Goal: Task Accomplishment & Management: Manage account settings

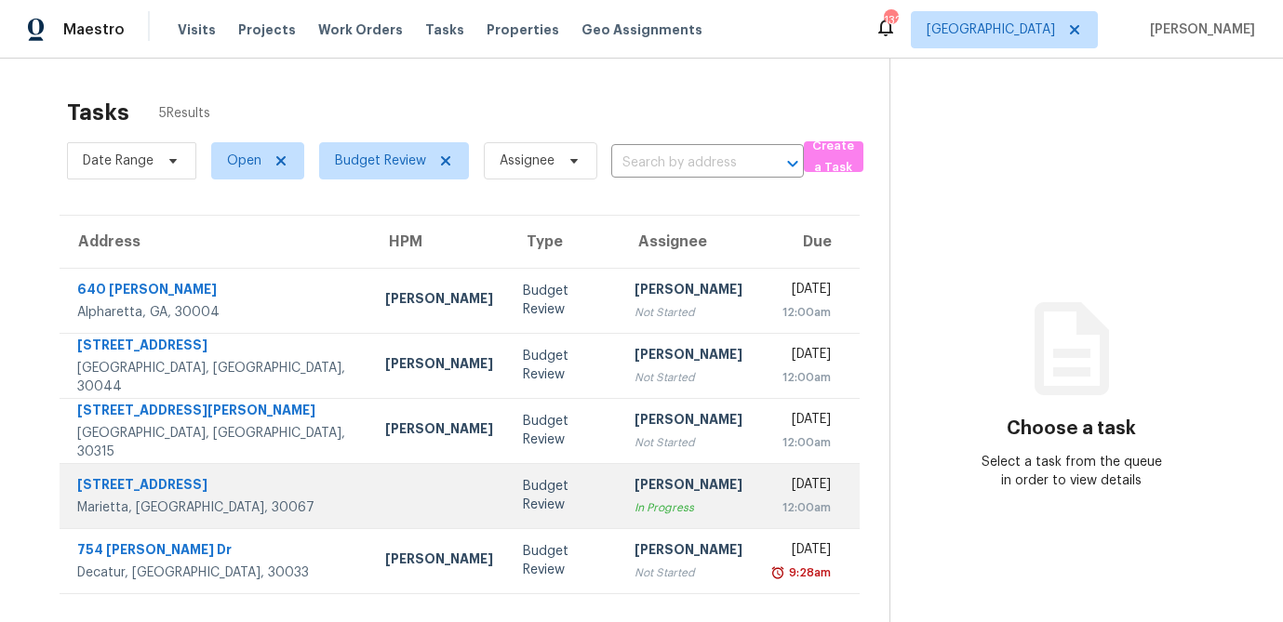
scroll to position [59, 0]
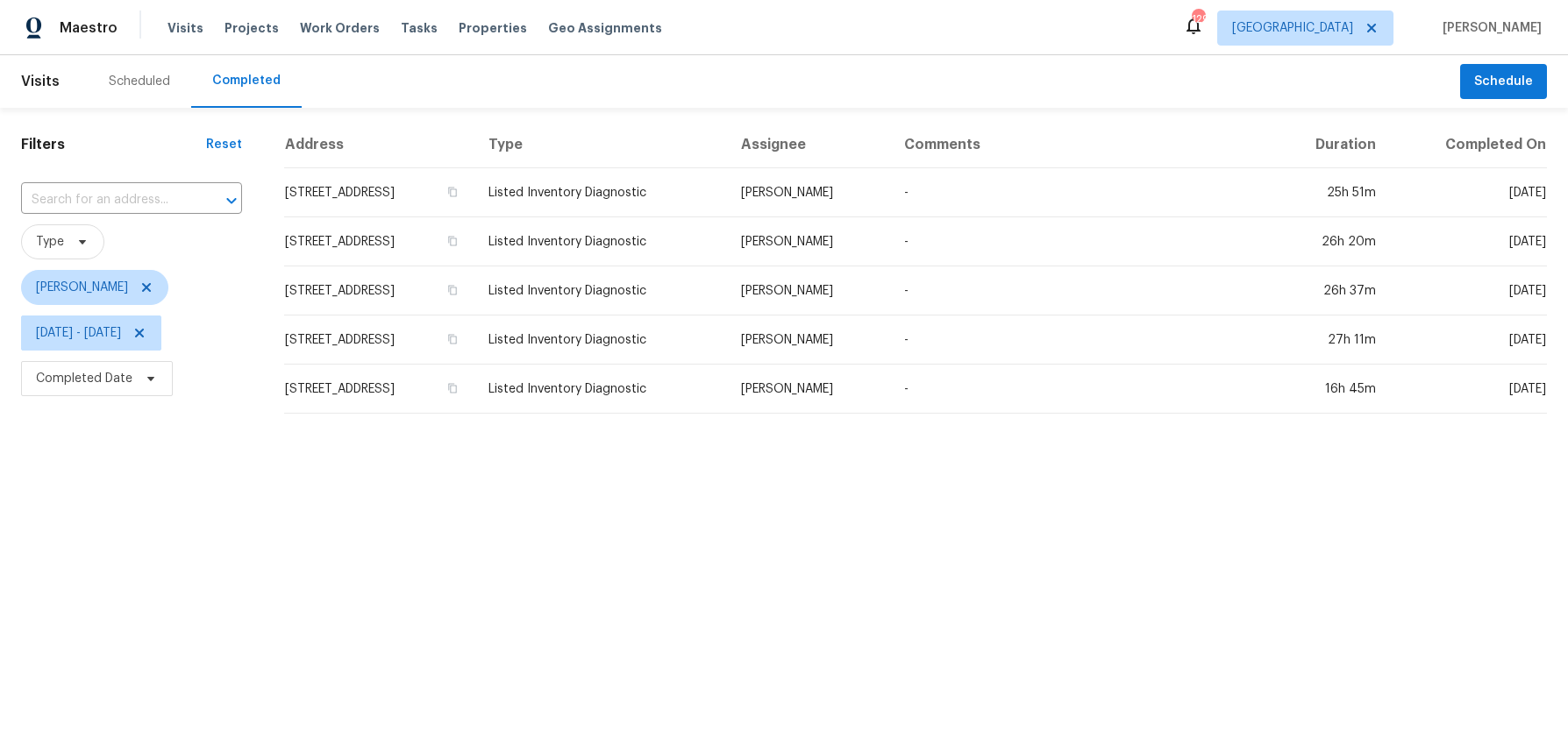
click at [110, 82] on div "Scheduled" at bounding box center [139, 81] width 61 height 18
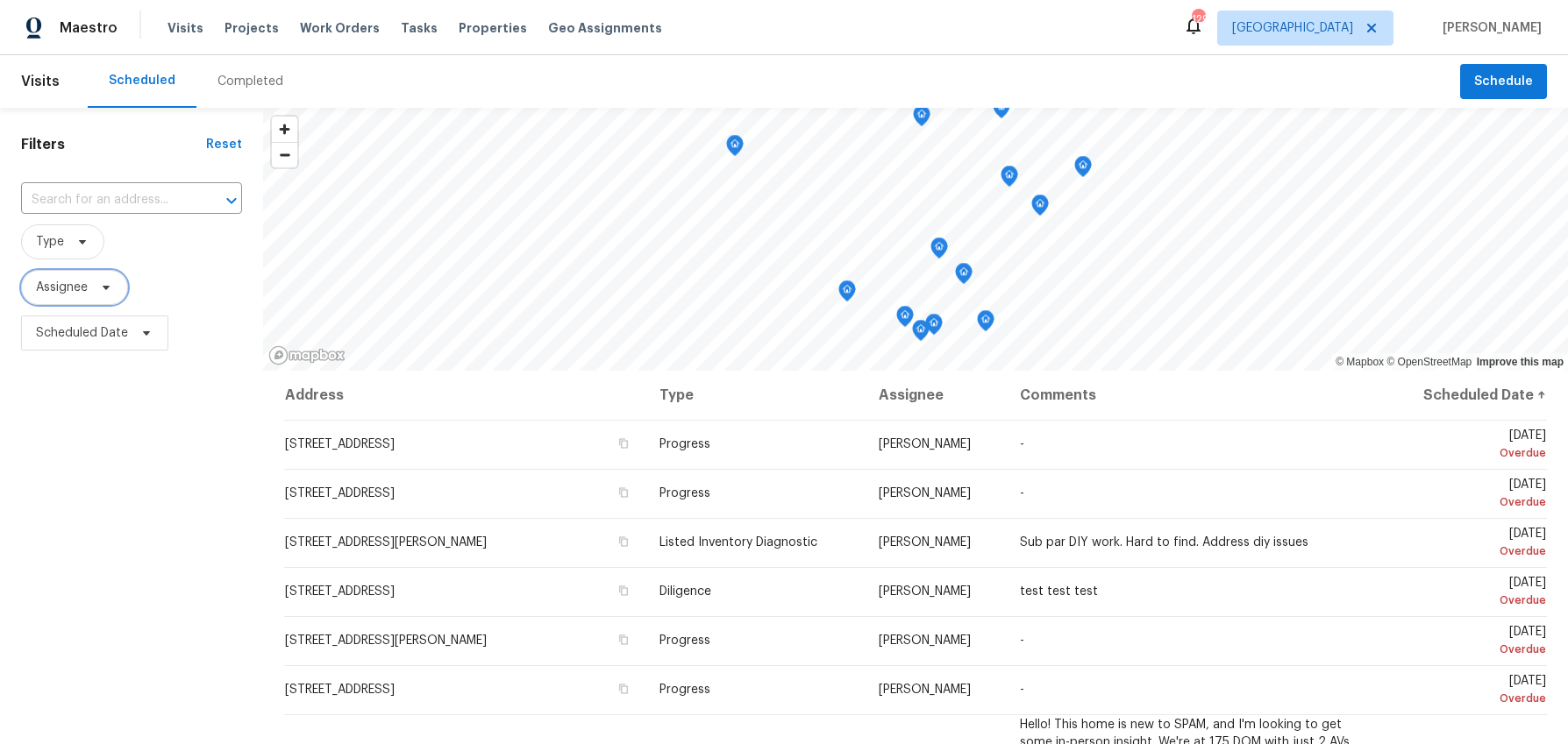
click at [107, 286] on icon at bounding box center [106, 287] width 7 height 5
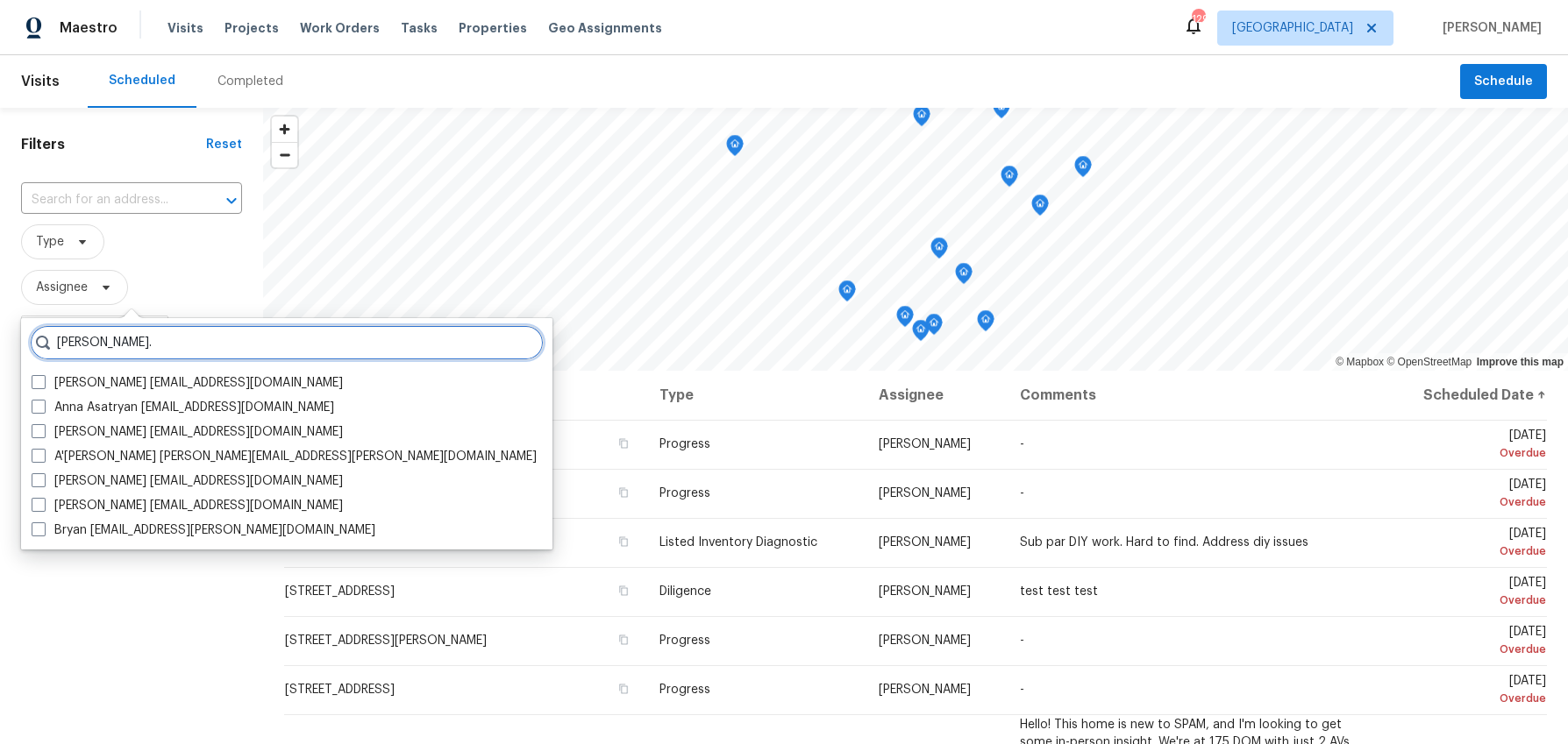
drag, startPoint x: 96, startPoint y: 341, endPoint x: 19, endPoint y: 345, distance: 77.1
click at [19, 345] on body "Maestro Visits Projects Work Orders Tasks Properties Geo Assignments 129 Atlant…" at bounding box center [784, 372] width 1568 height 744
type input "r"
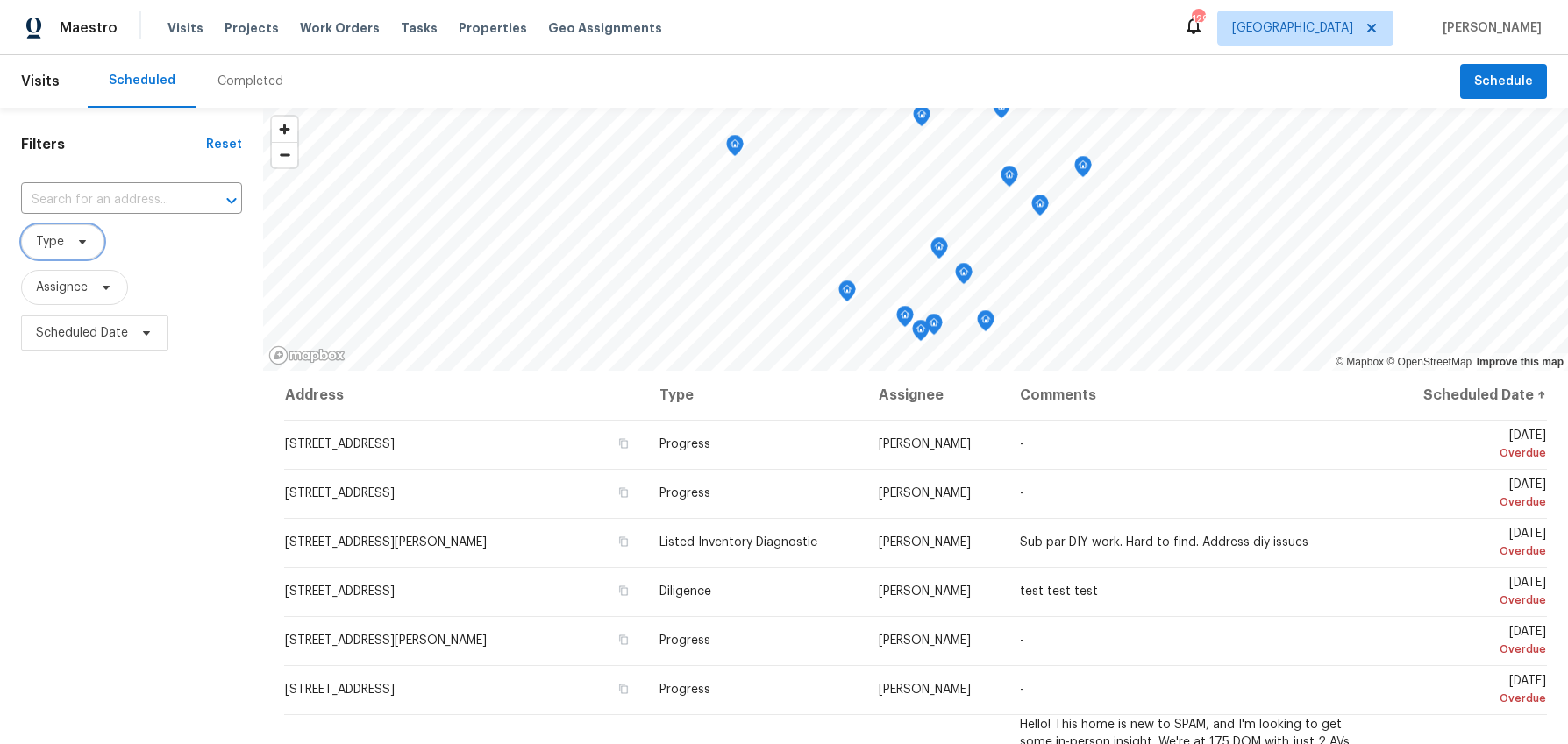
click at [83, 246] on icon at bounding box center [82, 241] width 14 height 14
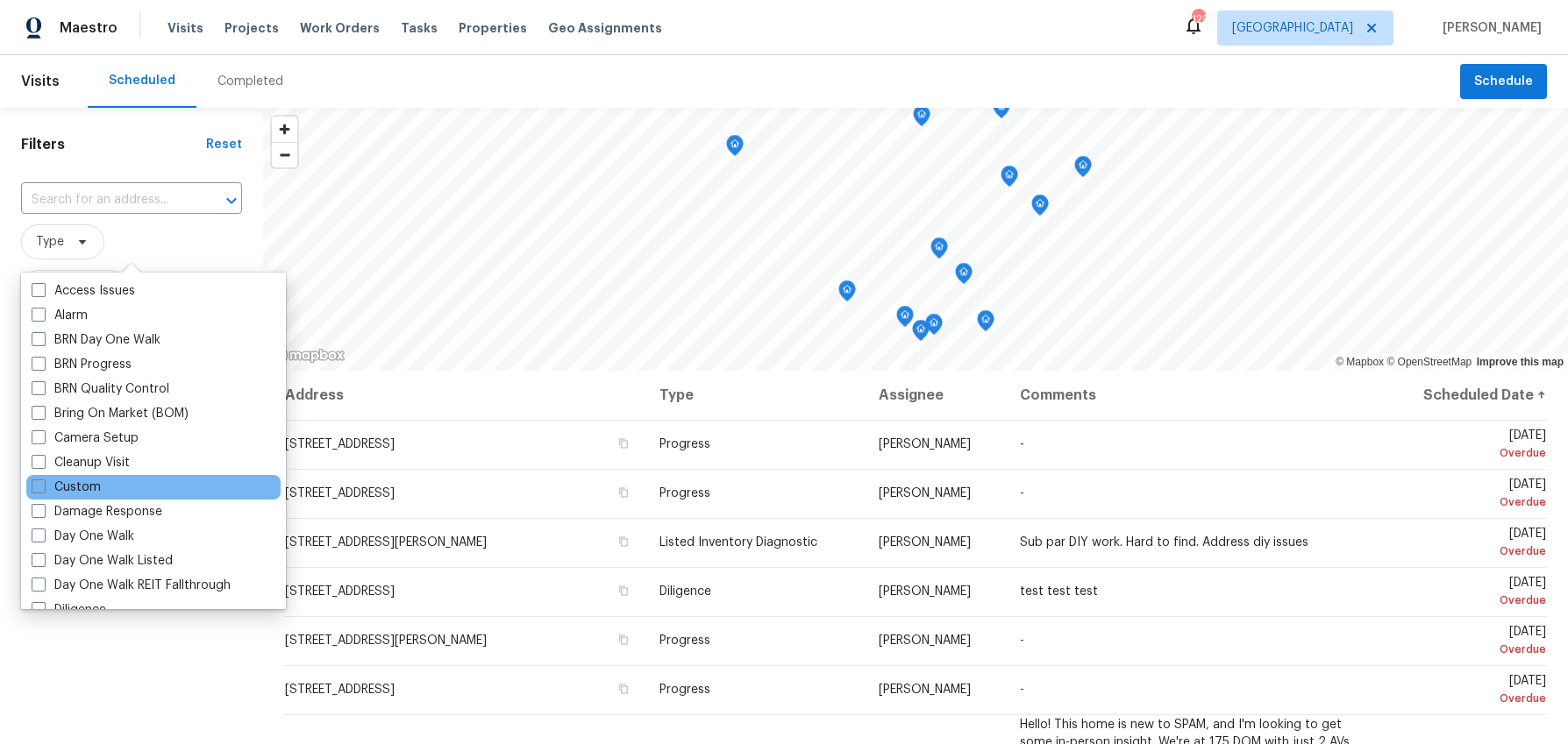
scroll to position [82, 0]
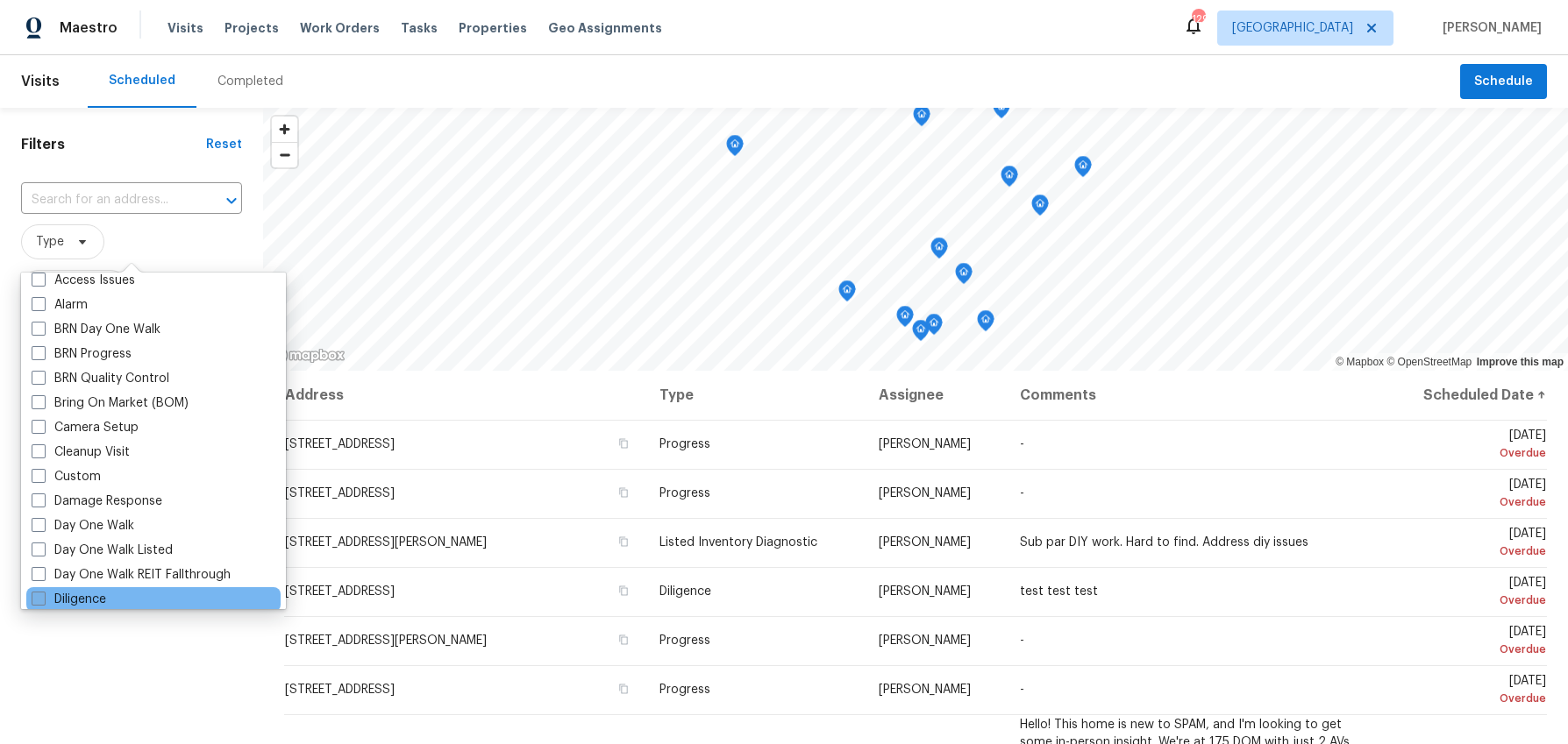
click at [44, 592] on span at bounding box center [38, 598] width 14 height 14
click at [43, 592] on input "Diligence" at bounding box center [37, 596] width 11 height 11
checkbox input "true"
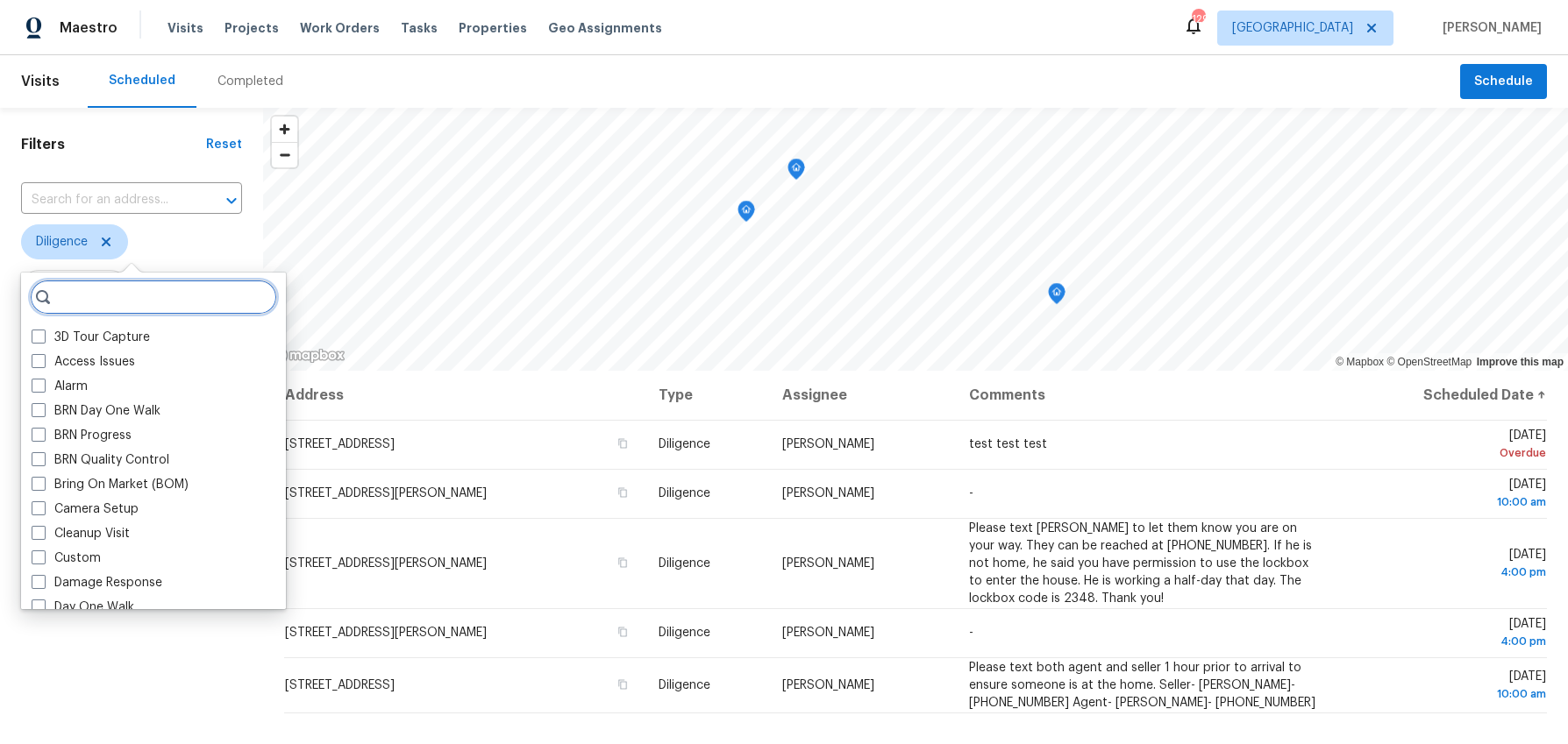
click at [115, 304] on input "search" at bounding box center [154, 297] width 247 height 35
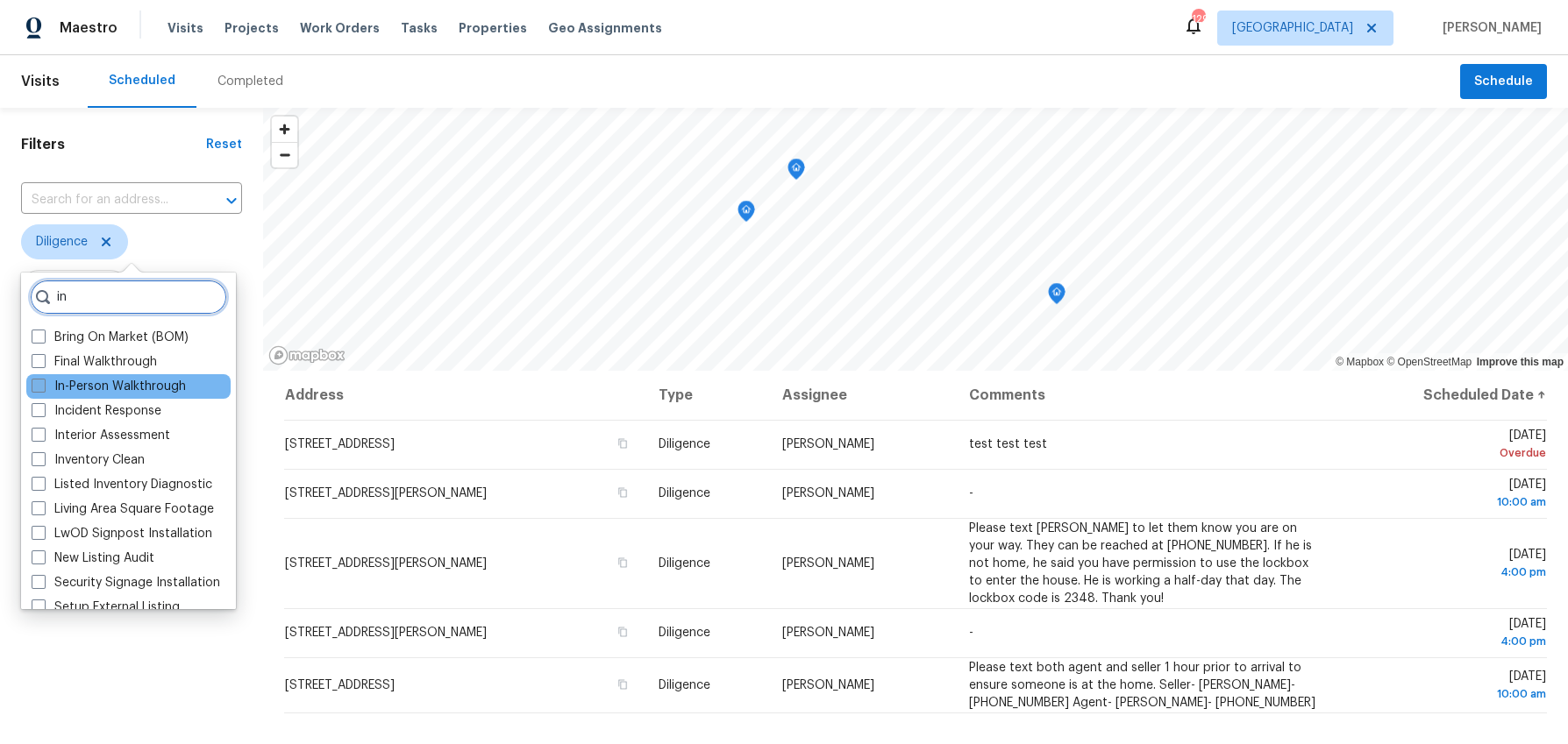
type input "in"
click at [43, 386] on span at bounding box center [38, 385] width 14 height 14
click at [43, 386] on input "In-Person Walkthrough" at bounding box center [37, 383] width 11 height 11
checkbox input "true"
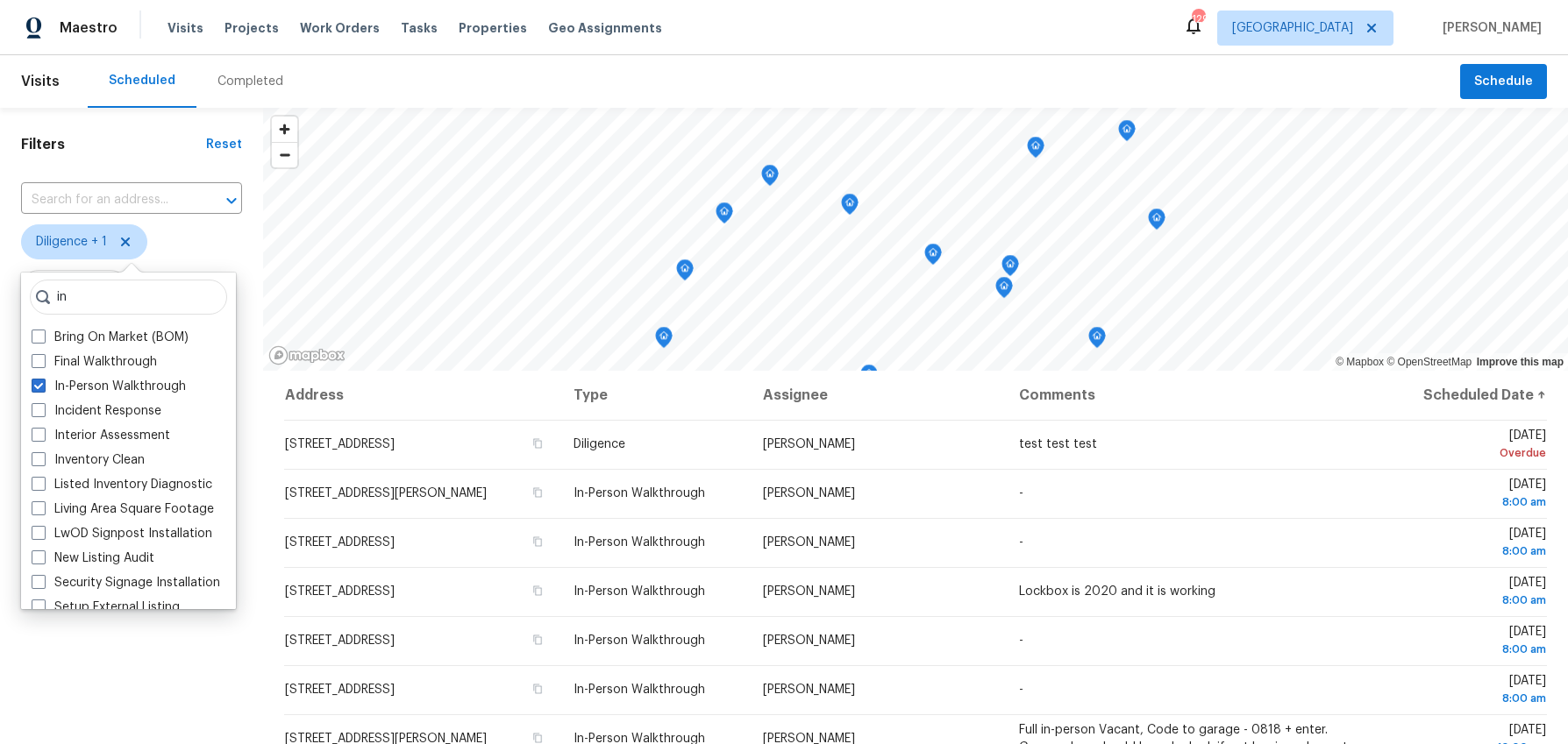
click at [106, 674] on div "Filters Reset ​ Diligence + 1 Assignee Scheduled Date" at bounding box center [131, 536] width 263 height 858
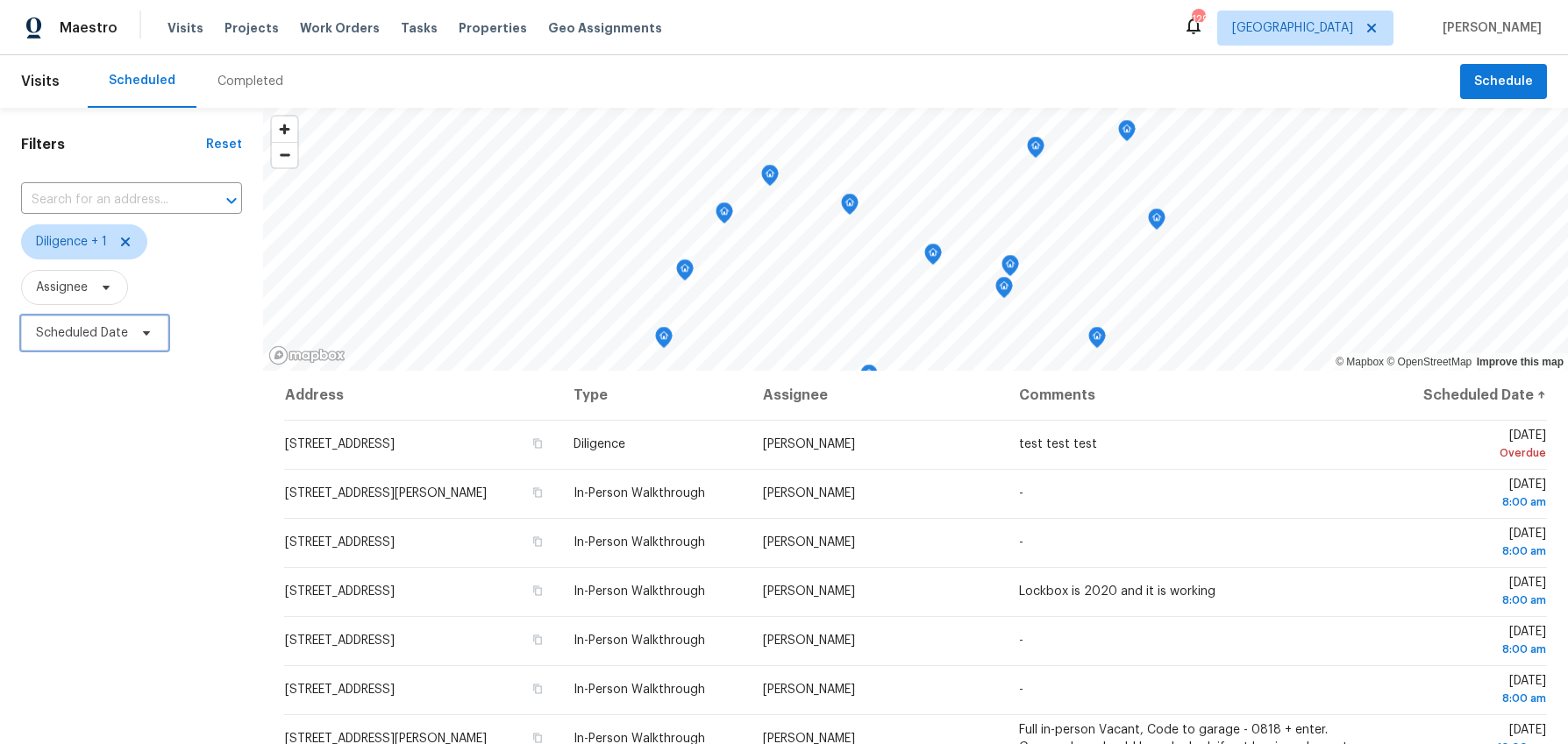
click at [104, 336] on span "Scheduled Date" at bounding box center [82, 332] width 92 height 18
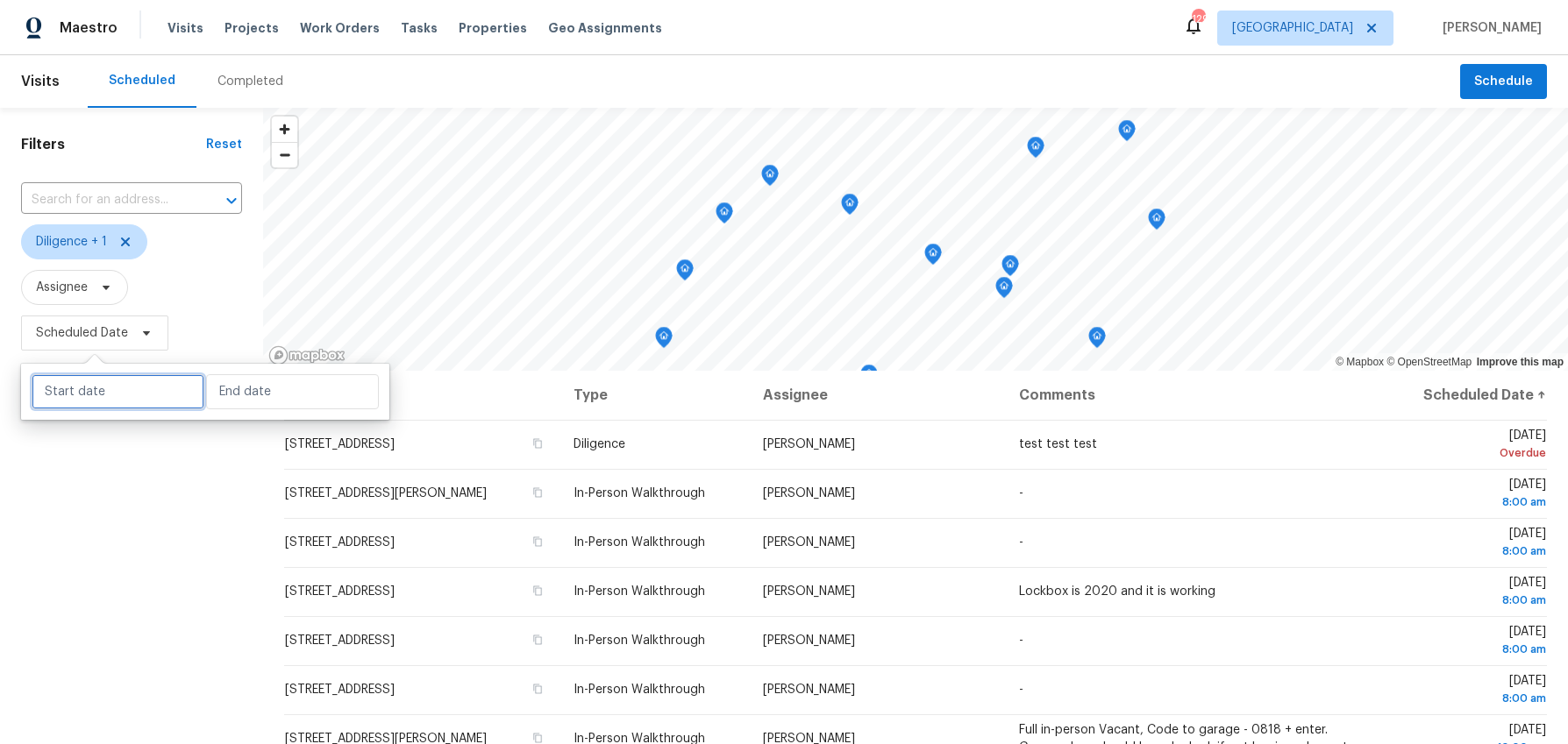
click at [94, 398] on input "text" at bounding box center [117, 391] width 172 height 35
select select "8"
select select "2025"
select select "9"
select select "2025"
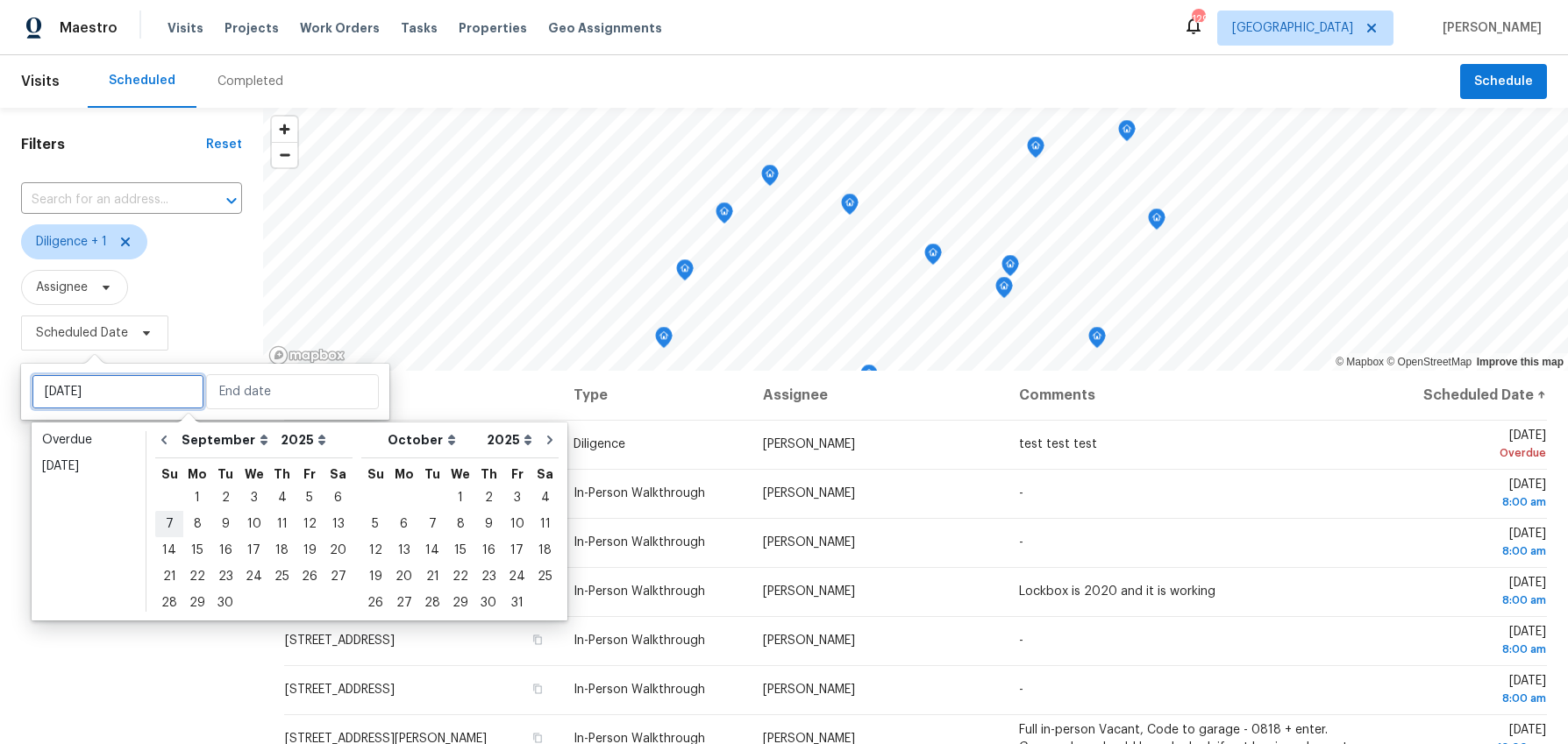
type input "Sun, Sep 07"
click at [190, 495] on div "1" at bounding box center [197, 497] width 28 height 24
type input "Mon, Sep 01"
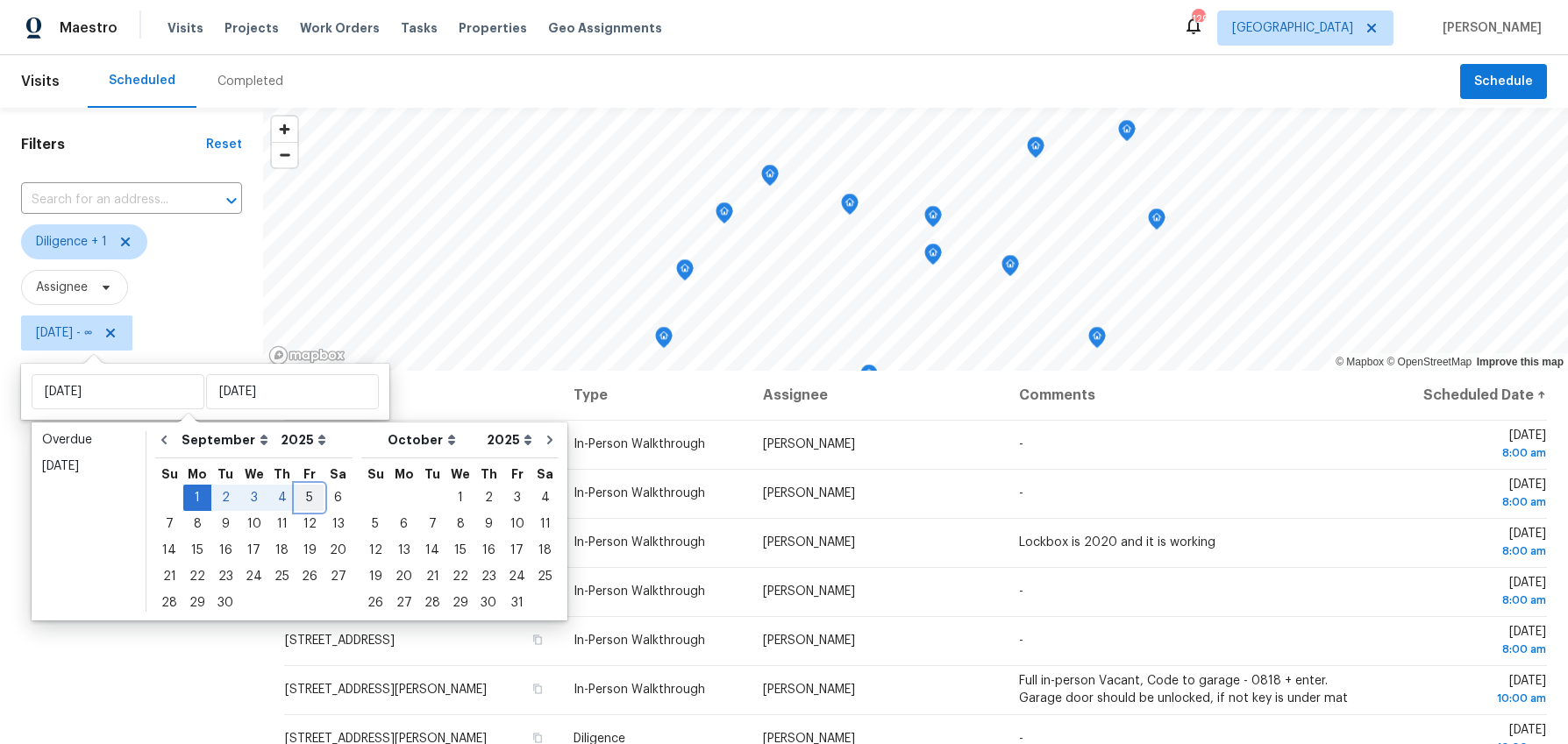
click at [297, 497] on div "5" at bounding box center [310, 497] width 28 height 24
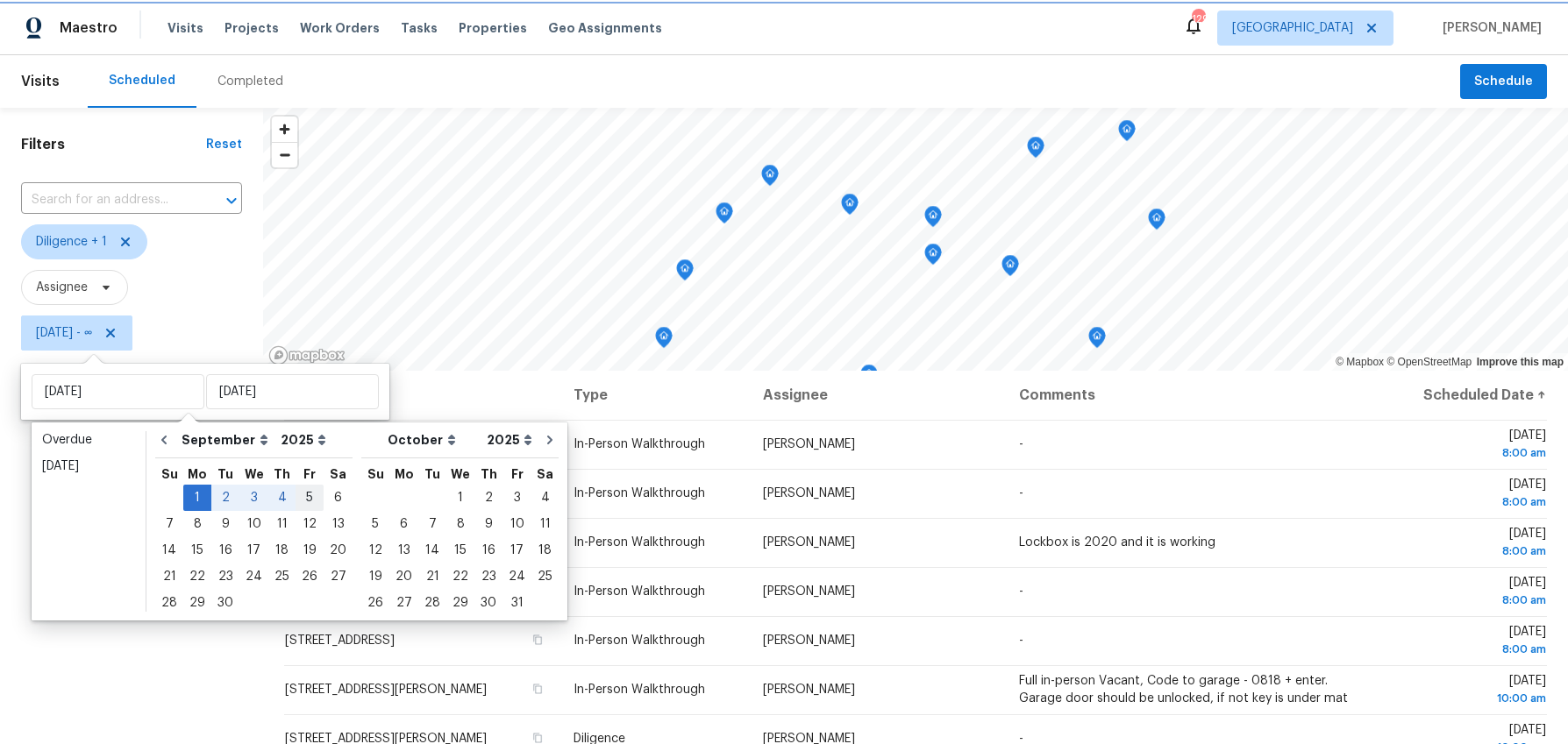
type input "Fri, Sep 05"
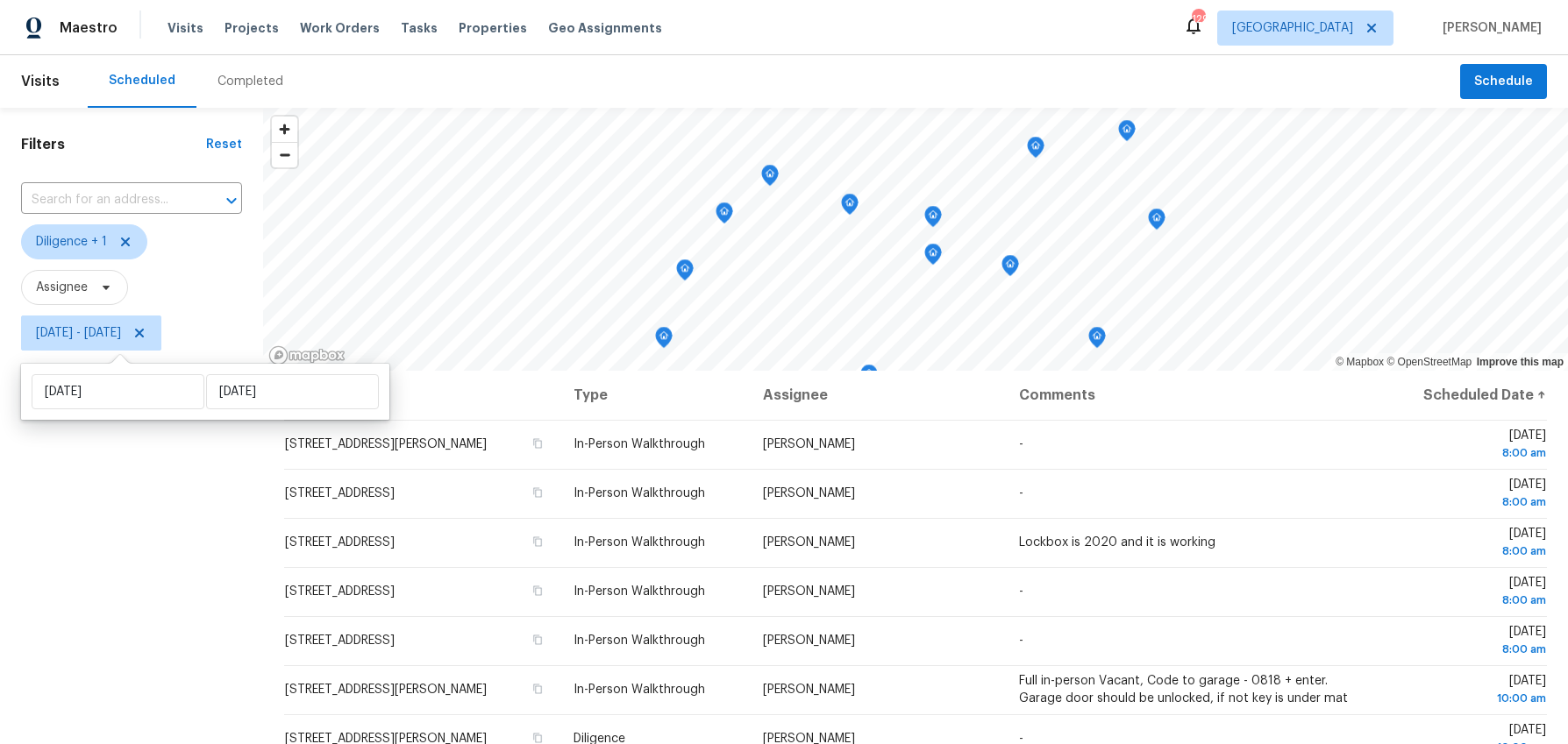
click at [139, 662] on div "Filters Reset ​ Diligence + 1 Assignee Mon, Sep 01 - Fri, Sep 05" at bounding box center [131, 536] width 263 height 858
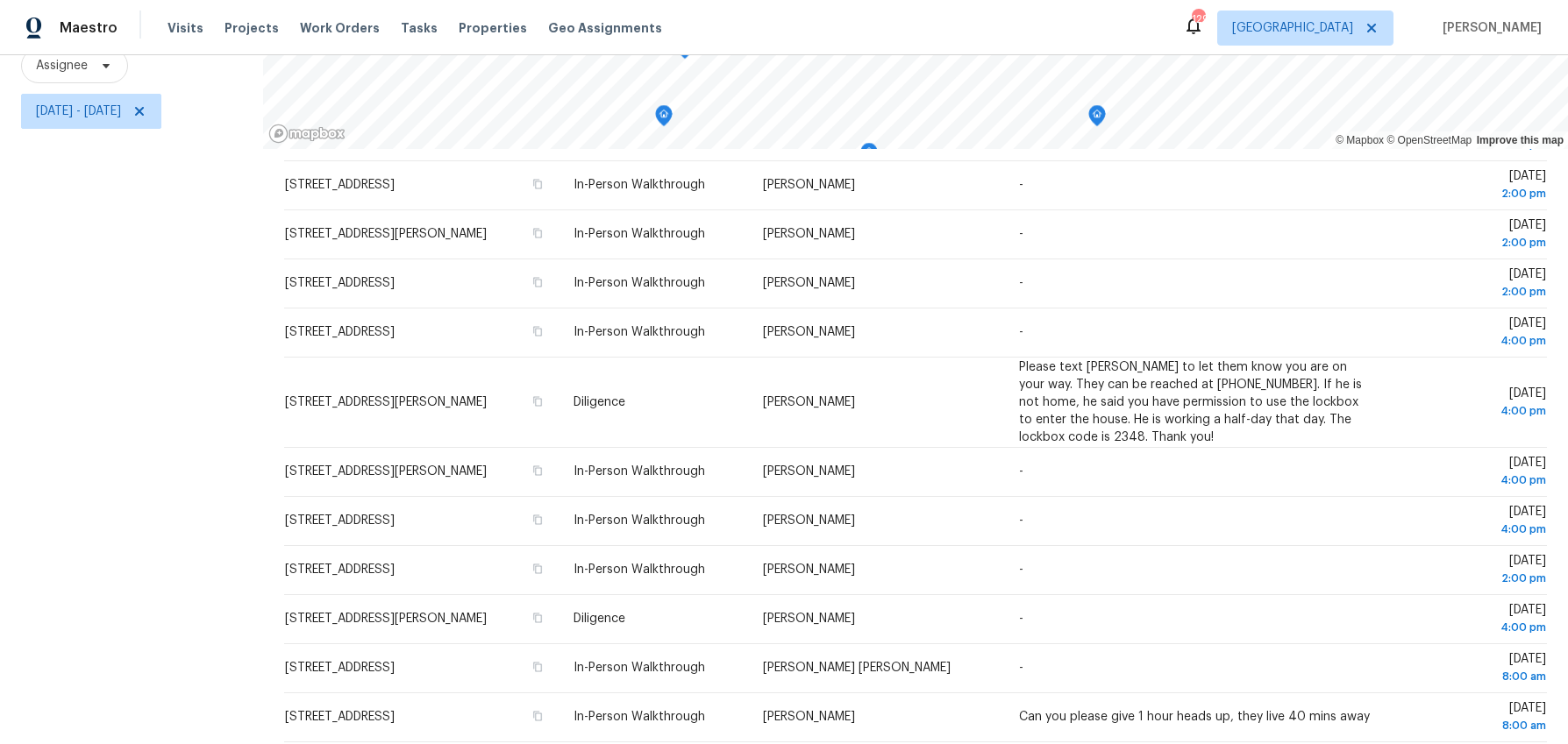
scroll to position [524, 0]
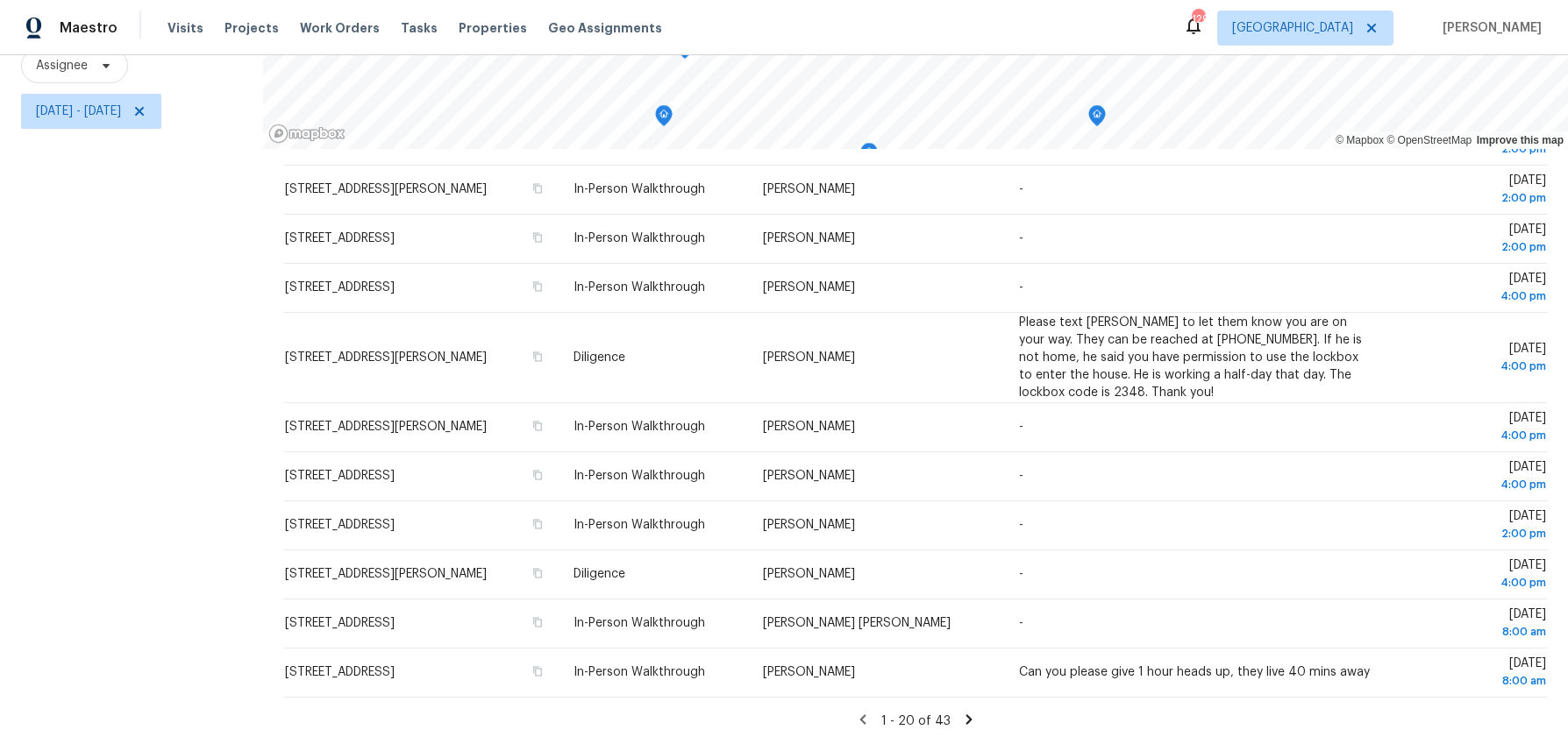
drag, startPoint x: 253, startPoint y: 415, endPoint x: 459, endPoint y: 817, distance: 451.7
click at [459, 743] on html "Maestro Visits Projects Work Orders Tasks Properties Geo Assignments 129 Atlant…" at bounding box center [784, 372] width 1568 height 744
copy div "© Mapbox © OpenStreetMap Improve this map Address Type Assignee Comments Schedu…"
click at [972, 720] on icon at bounding box center [969, 720] width 16 height 16
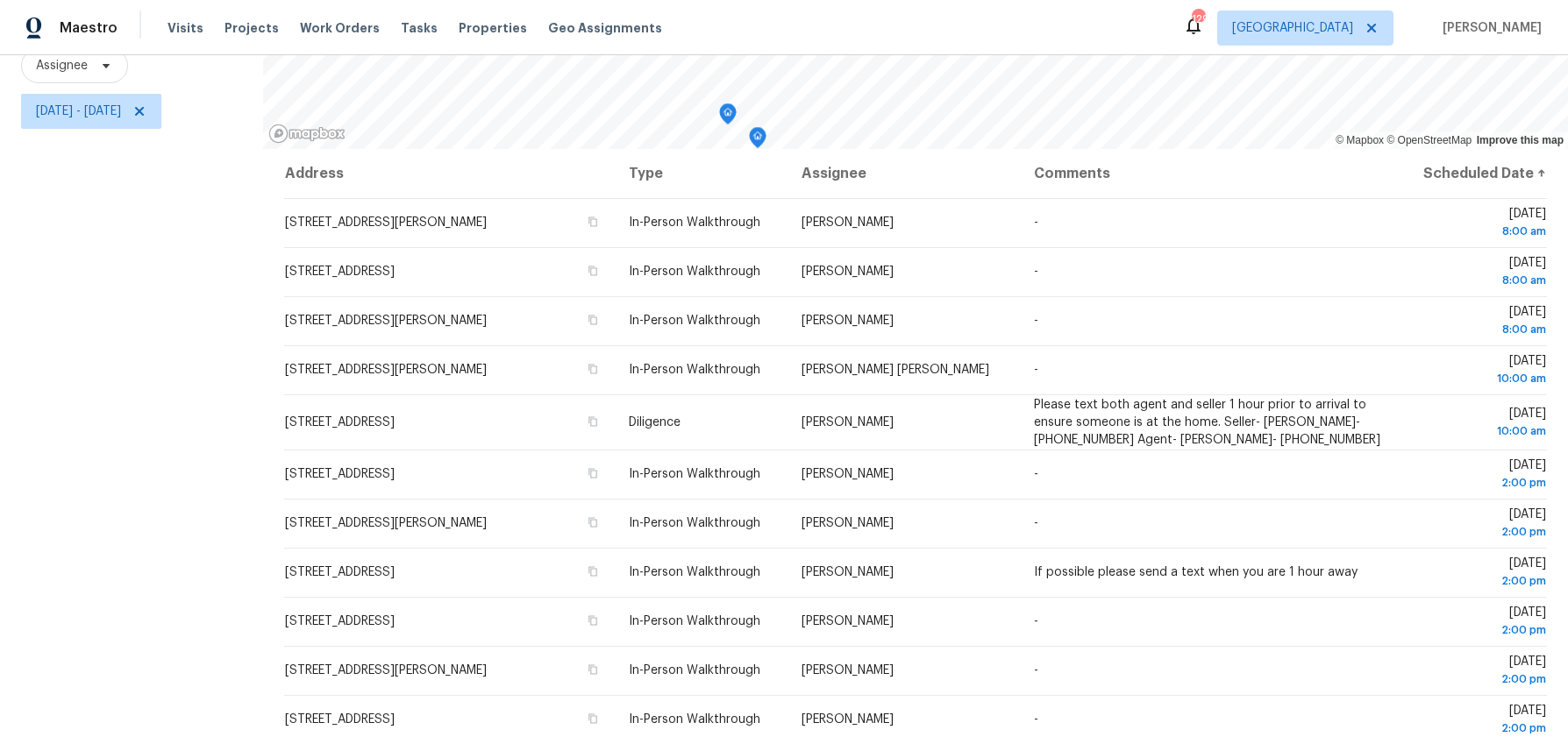
scroll to position [489, 0]
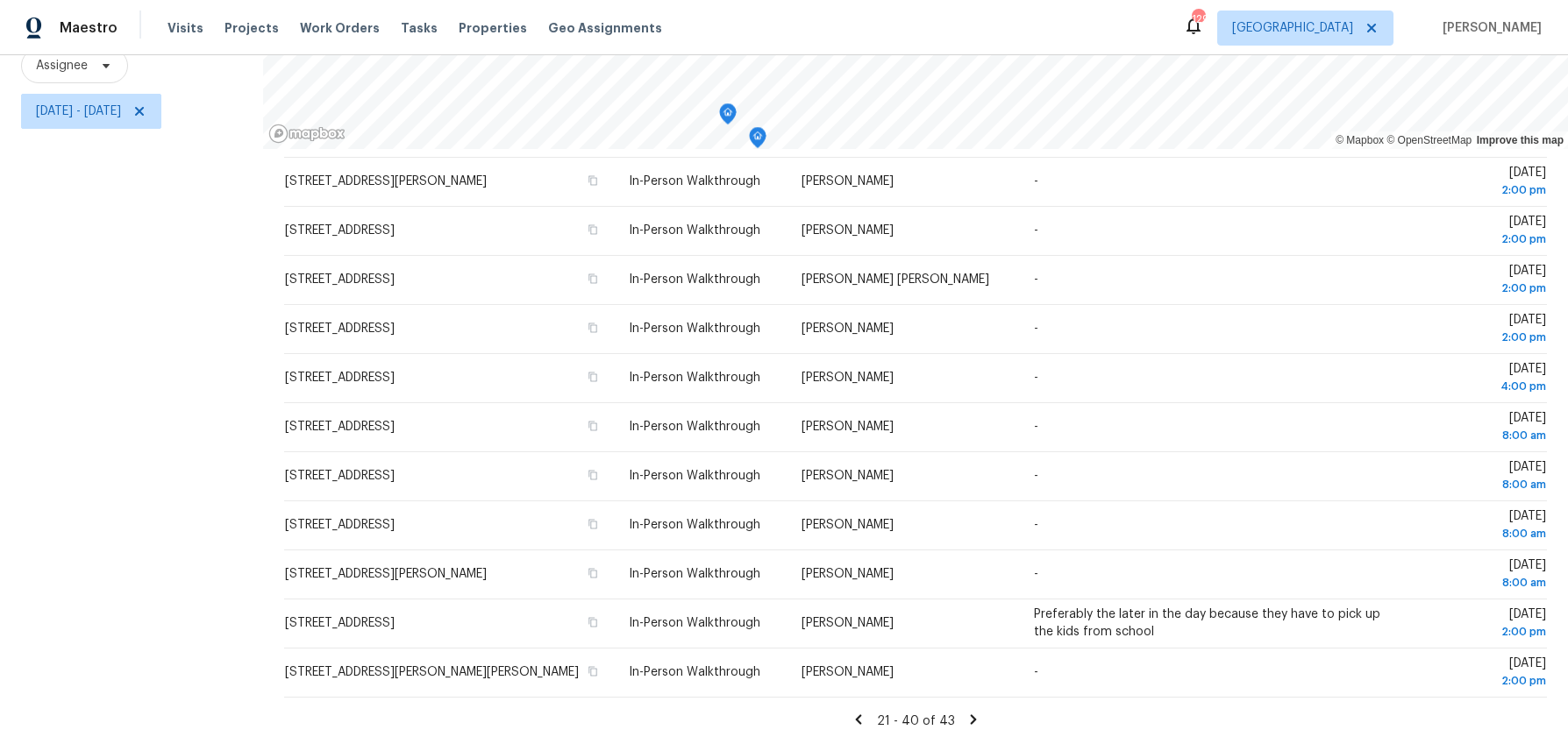
drag, startPoint x: 253, startPoint y: 424, endPoint x: 552, endPoint y: 817, distance: 493.8
click at [552, 743] on html "Maestro Visits Projects Work Orders Tasks Properties Geo Assignments 129 Atlant…" at bounding box center [784, 372] width 1568 height 744
copy div "© Mapbox © OpenStreetMap Improve this map Address Type Assignee Comments Schedu…"
click at [973, 722] on icon at bounding box center [972, 720] width 16 height 16
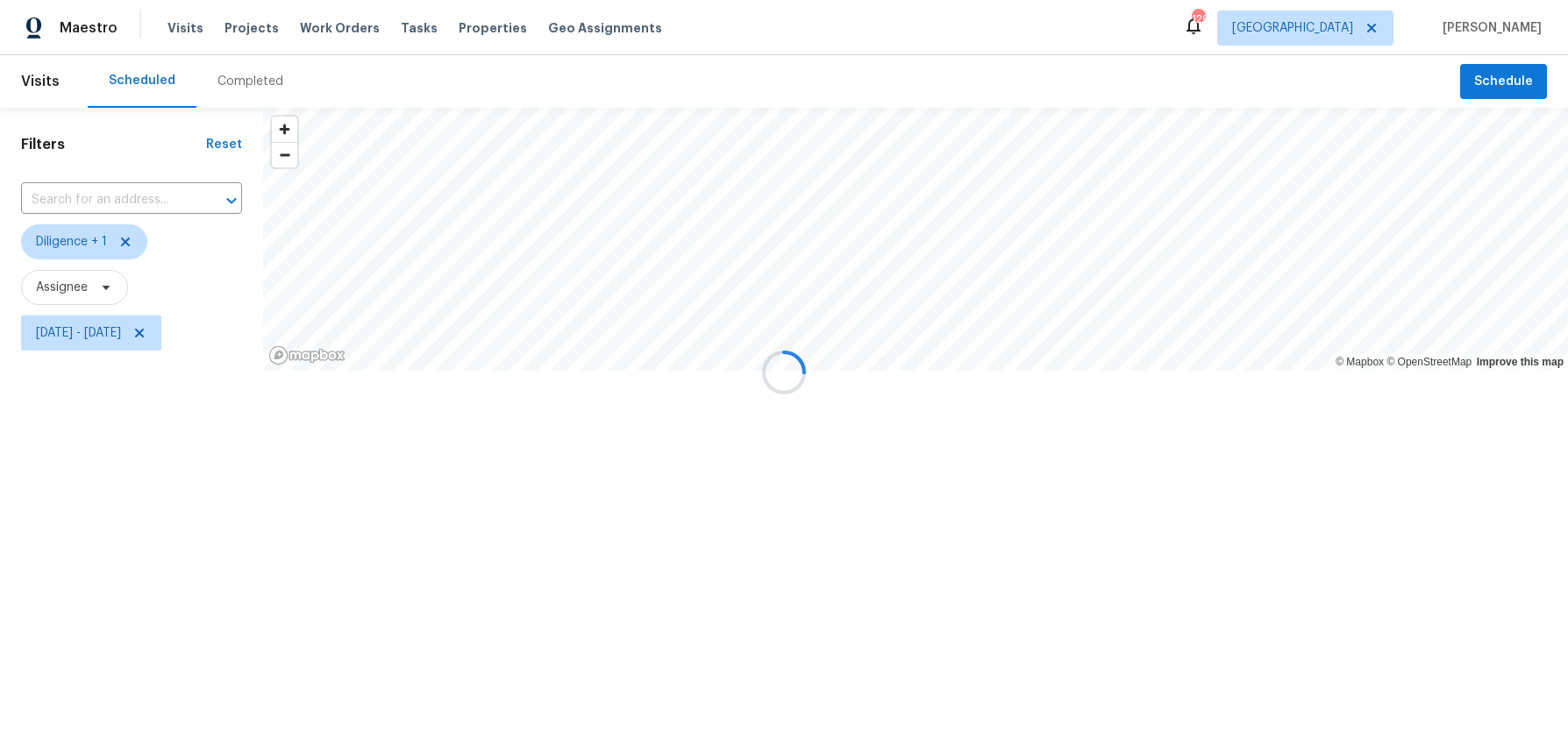
scroll to position [0, 0]
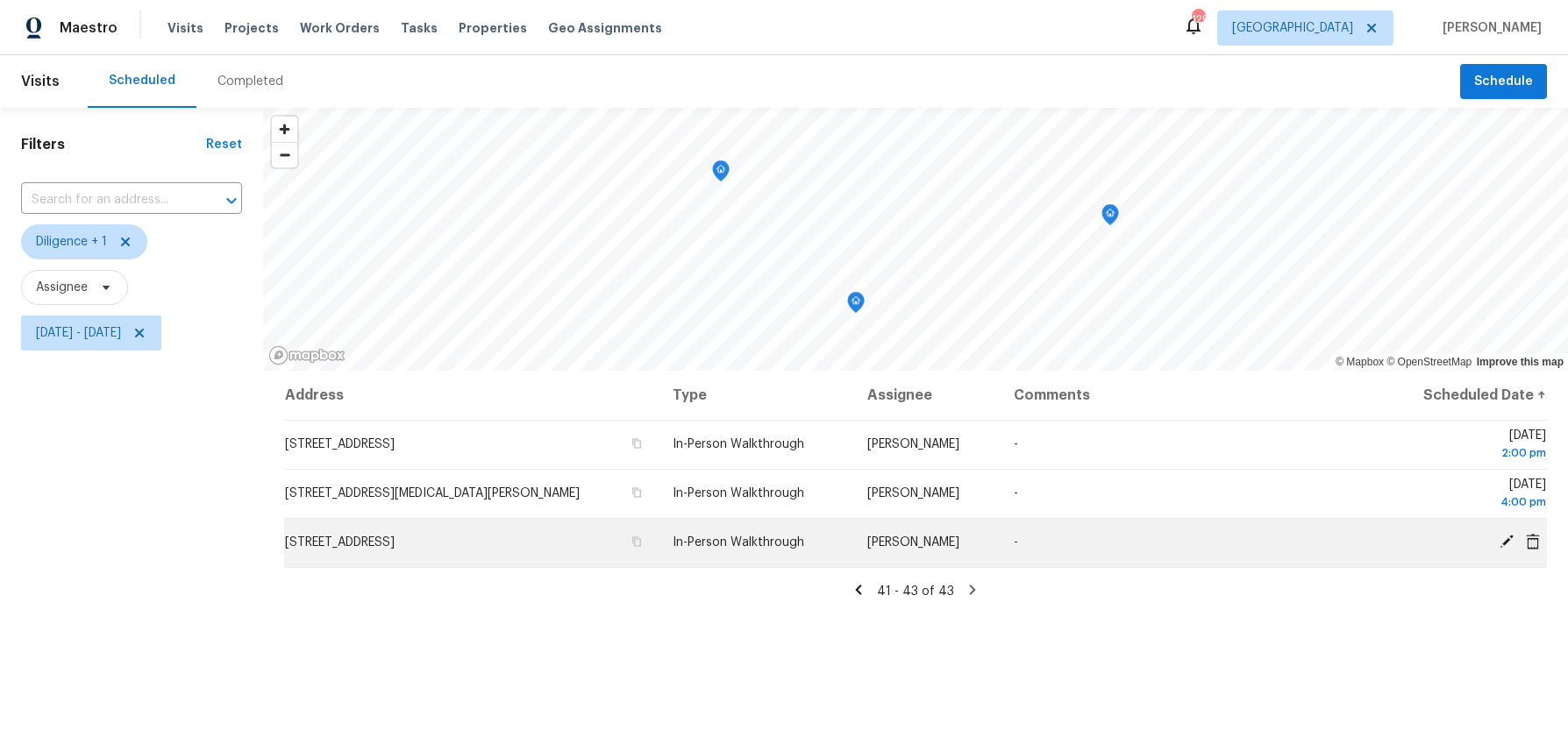
drag, startPoint x: 262, startPoint y: 423, endPoint x: 489, endPoint y: 555, distance: 262.6
click at [565, 580] on div "Address Type Assignee Comments Scheduled Date ↑ 3535 Merganser Ln, Alpharetta, …" at bounding box center [915, 669] width 1305 height 595
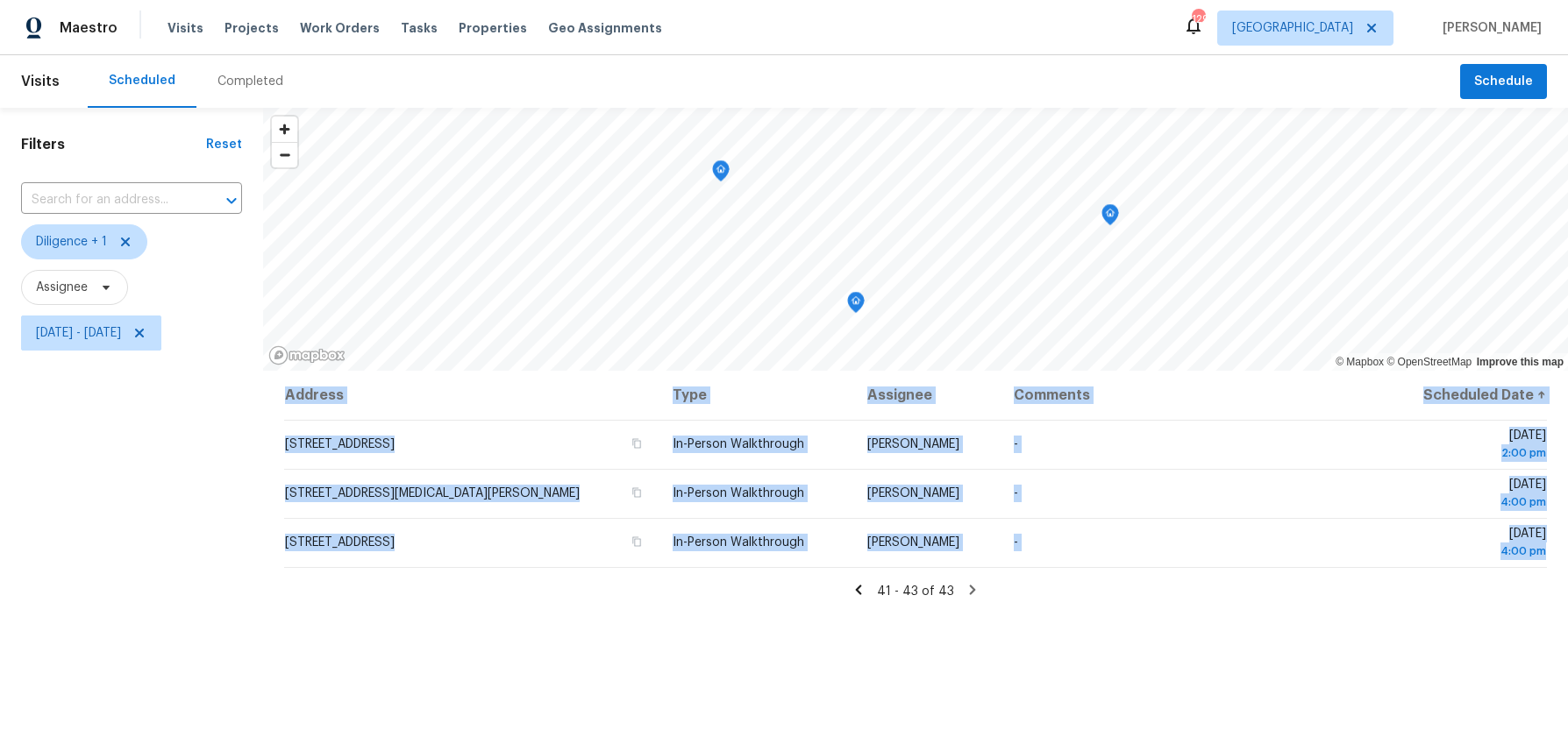
drag, startPoint x: 276, startPoint y: 428, endPoint x: 1269, endPoint y: 575, distance: 1003.8
click at [1269, 575] on div "Address Type Assignee Comments Scheduled Date ↑ 3535 Merganser Ln, Alpharetta, …" at bounding box center [915, 669] width 1305 height 595
copy table "Address Type Assignee Comments Scheduled Date ↑ 3535 Merganser Ln, Alpharetta, …"
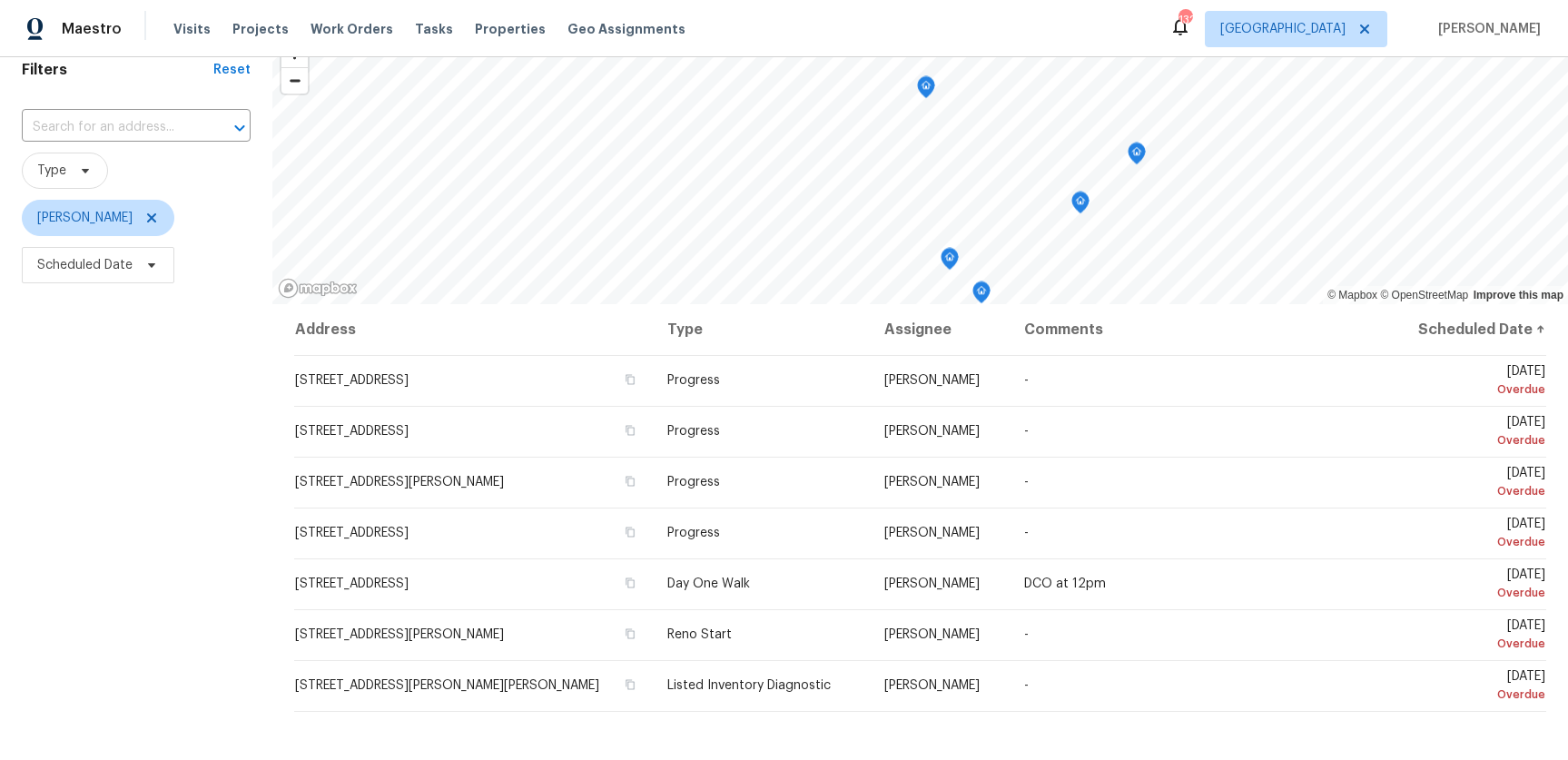
scroll to position [81, 0]
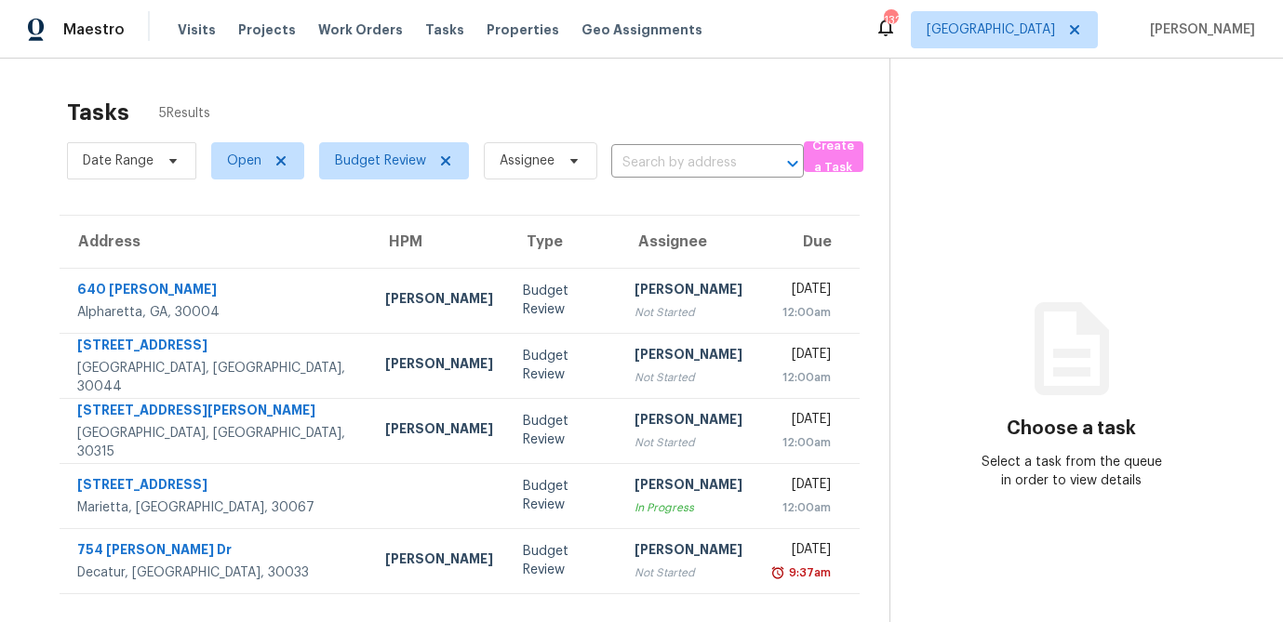
scroll to position [59, 0]
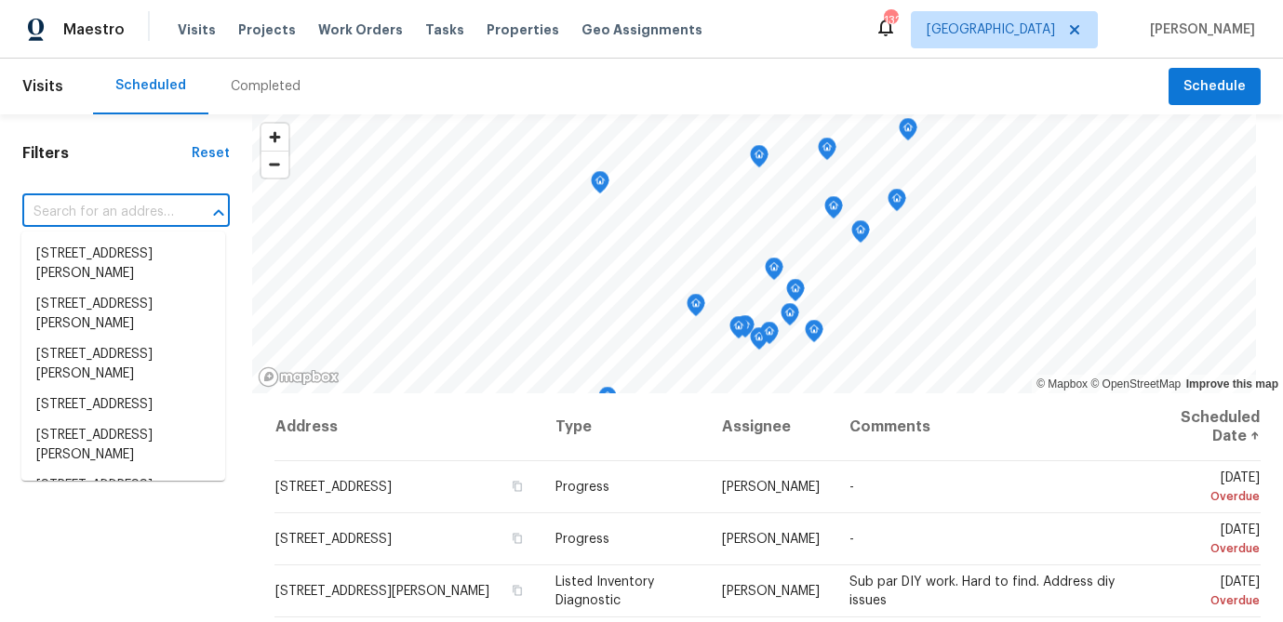
click at [96, 215] on input "text" at bounding box center [99, 212] width 155 height 29
paste input "607 Brookwater Dr, Stockbridge, GA 30281"
type input "607 Brookwater Dr, Stockbridge, GA 30281"
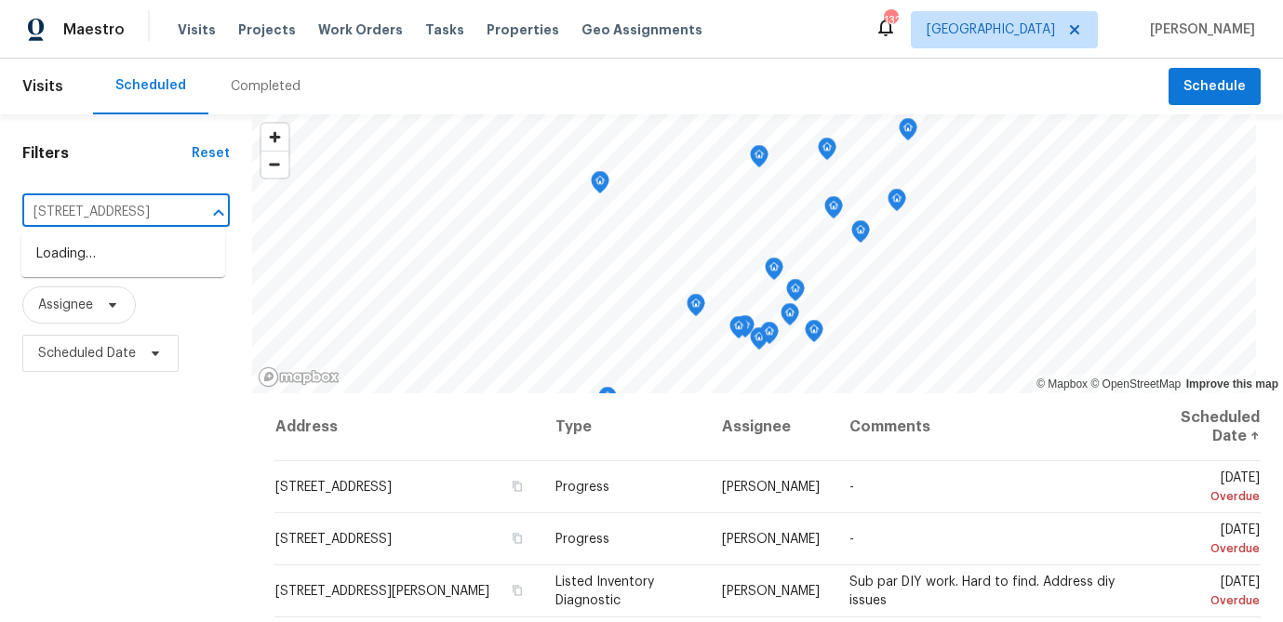
scroll to position [0, 119]
click at [90, 258] on li "607 Brookwater Dr, Stockbridge, GA 30281" at bounding box center [123, 254] width 204 height 31
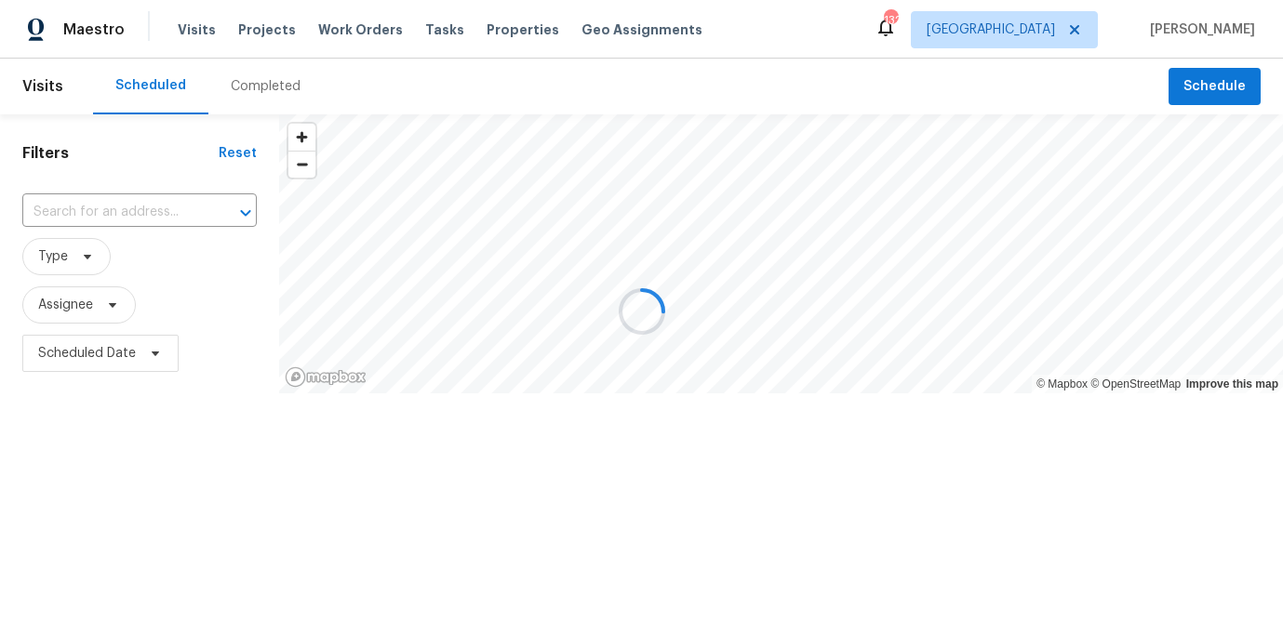
type input "607 Brookwater Dr, Stockbridge, GA 30281"
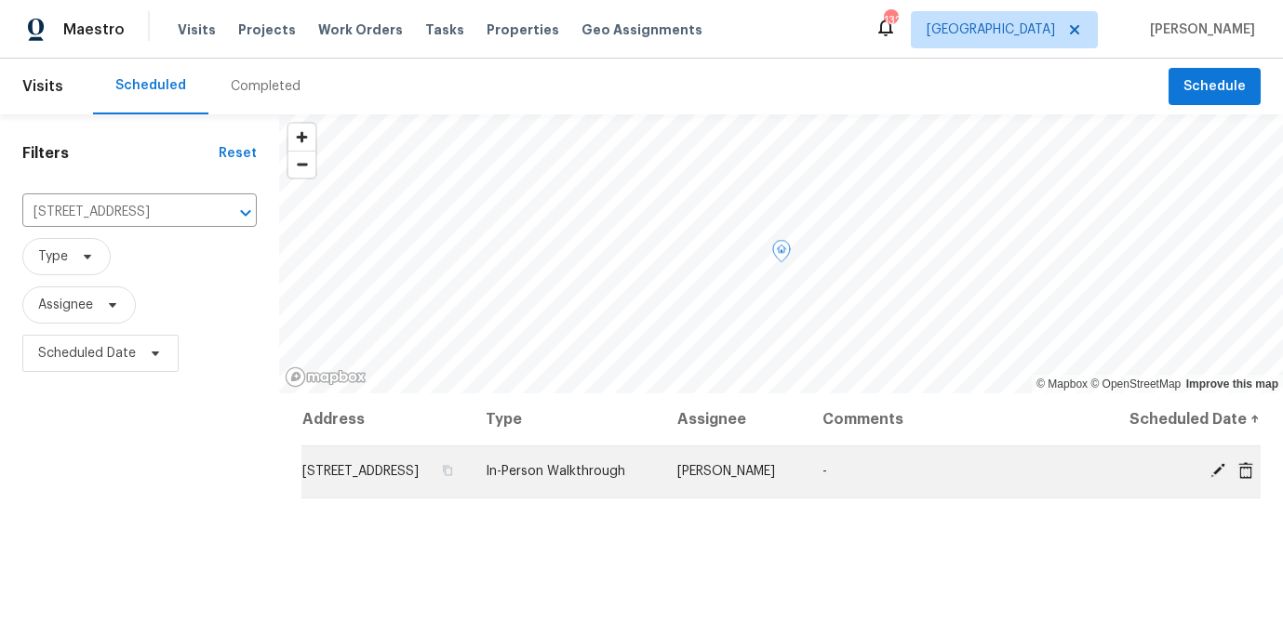
click at [1221, 479] on icon at bounding box center [1218, 470] width 17 height 17
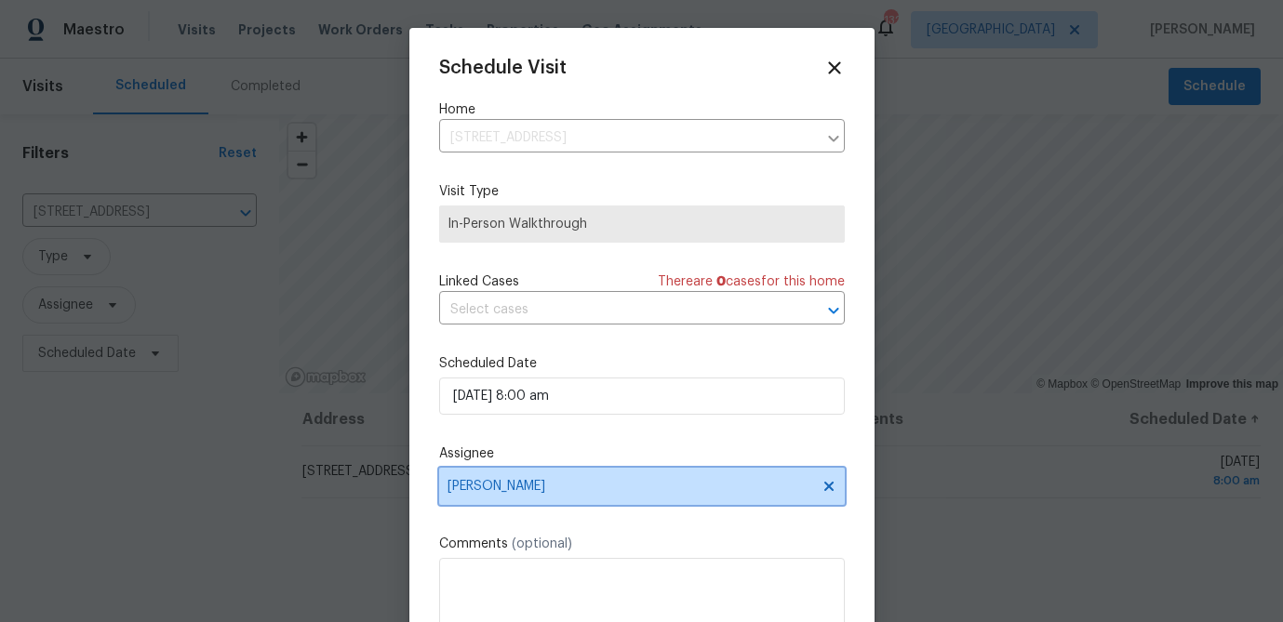
click at [526, 489] on span "[PERSON_NAME]" at bounding box center [630, 486] width 365 height 15
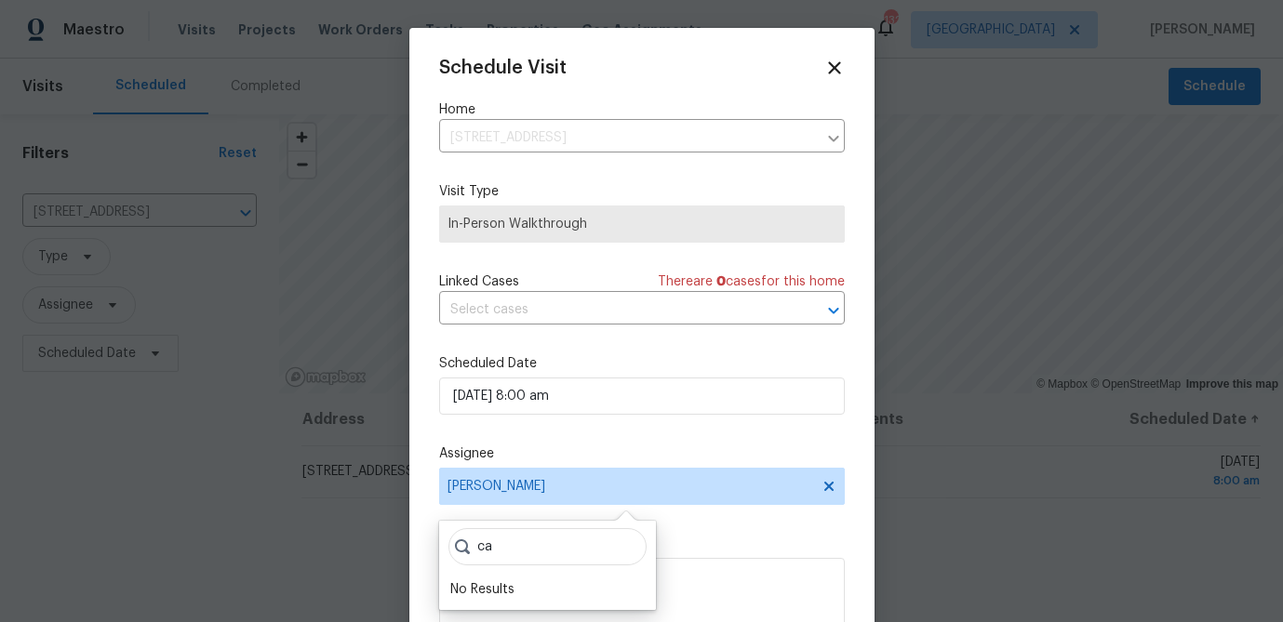
type input "c"
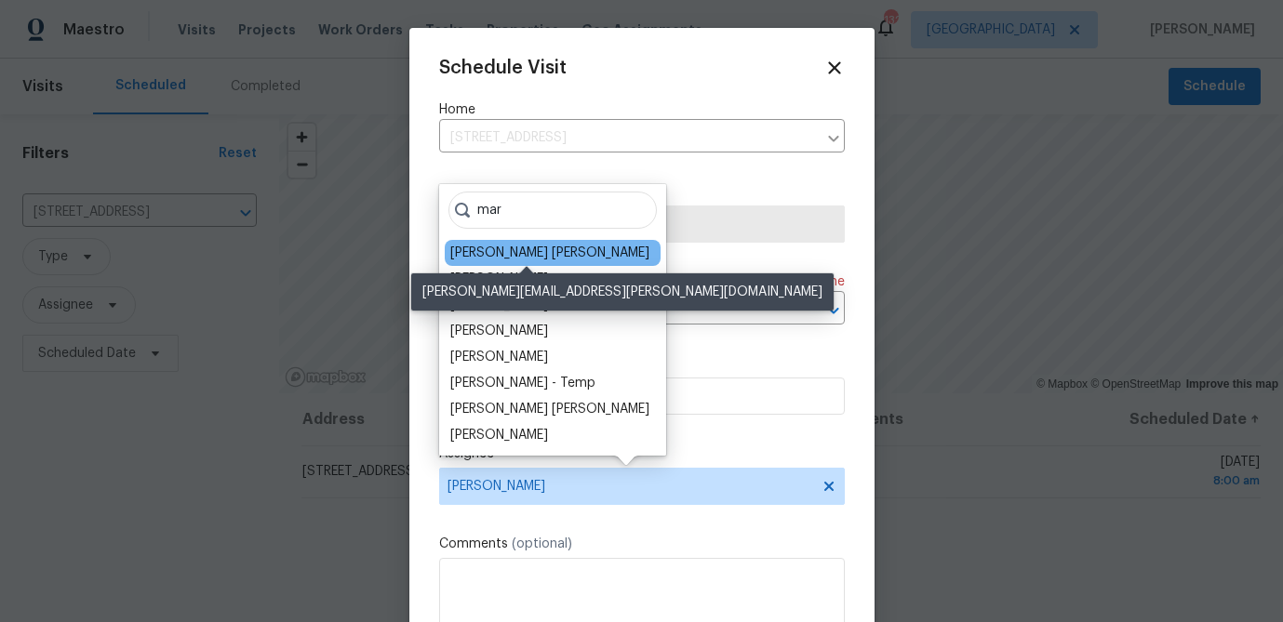
type input "mar"
click at [493, 254] on div "[PERSON_NAME] [PERSON_NAME]" at bounding box center [549, 253] width 199 height 19
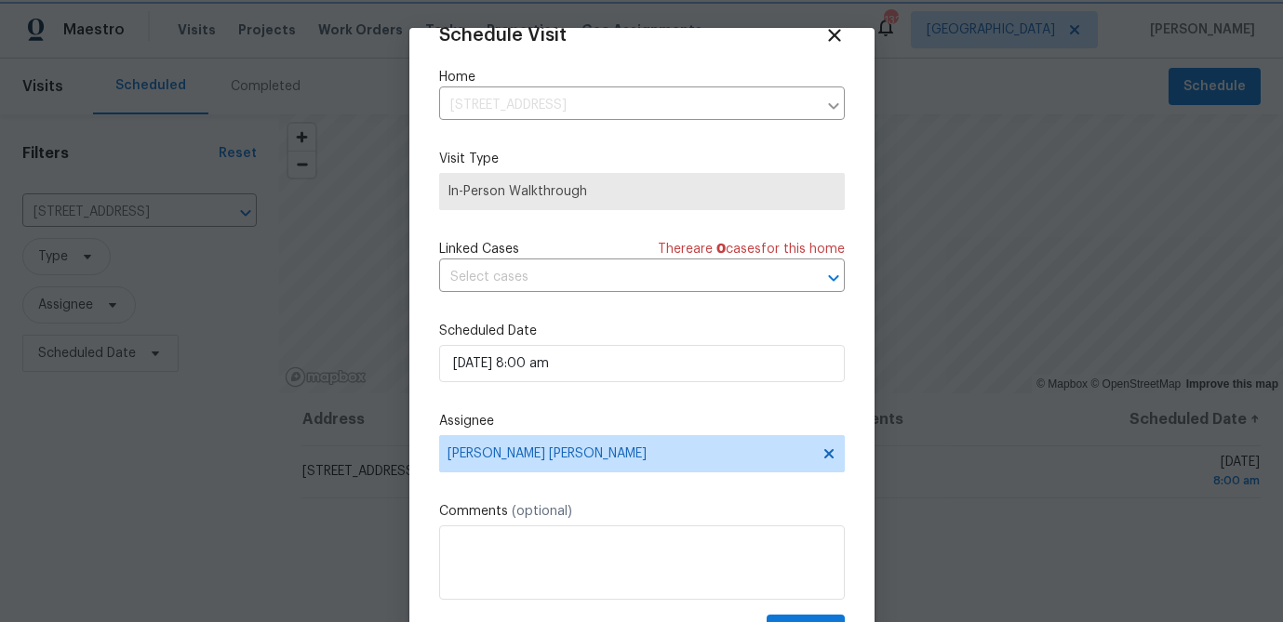
scroll to position [85, 0]
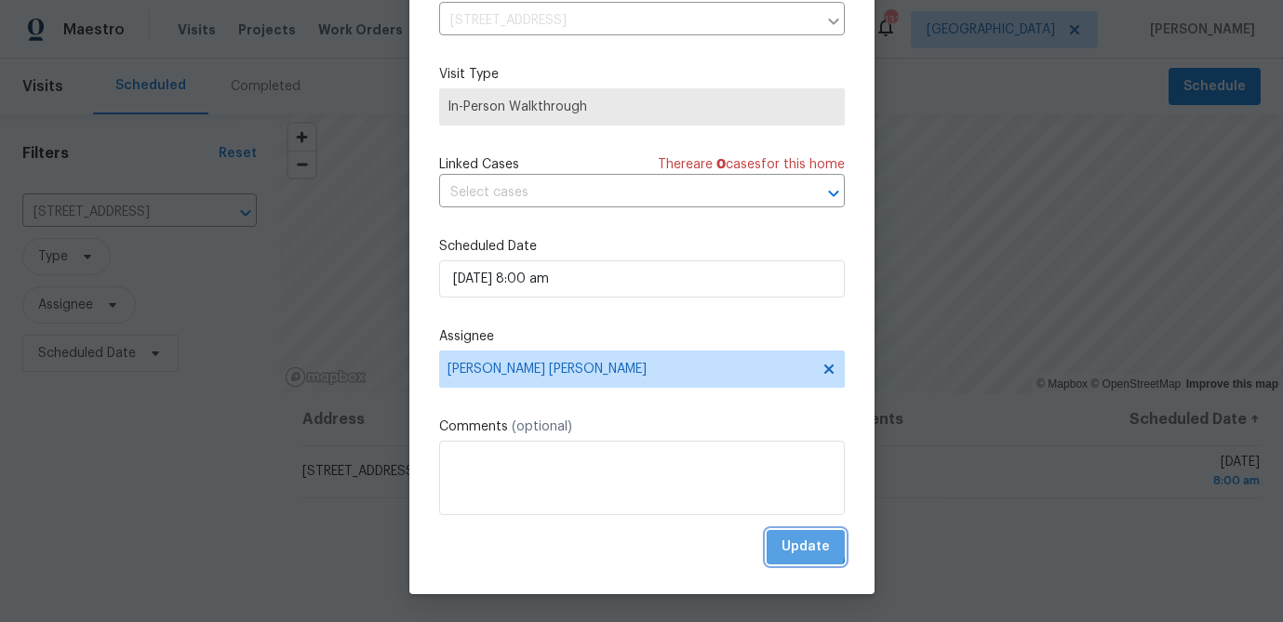
click at [789, 545] on span "Update" at bounding box center [806, 547] width 48 height 23
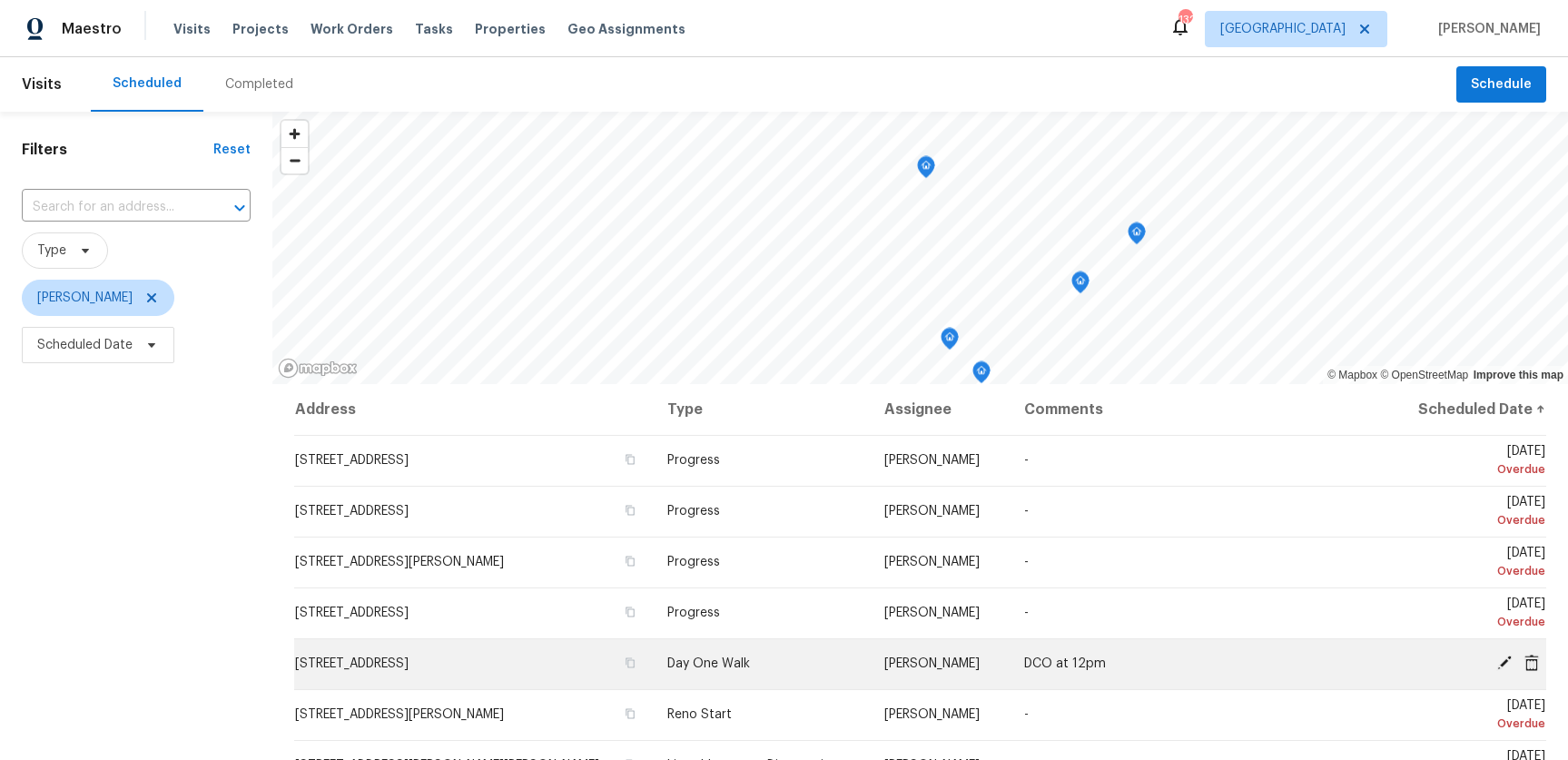
click at [1502, 662] on icon at bounding box center [1504, 662] width 15 height 15
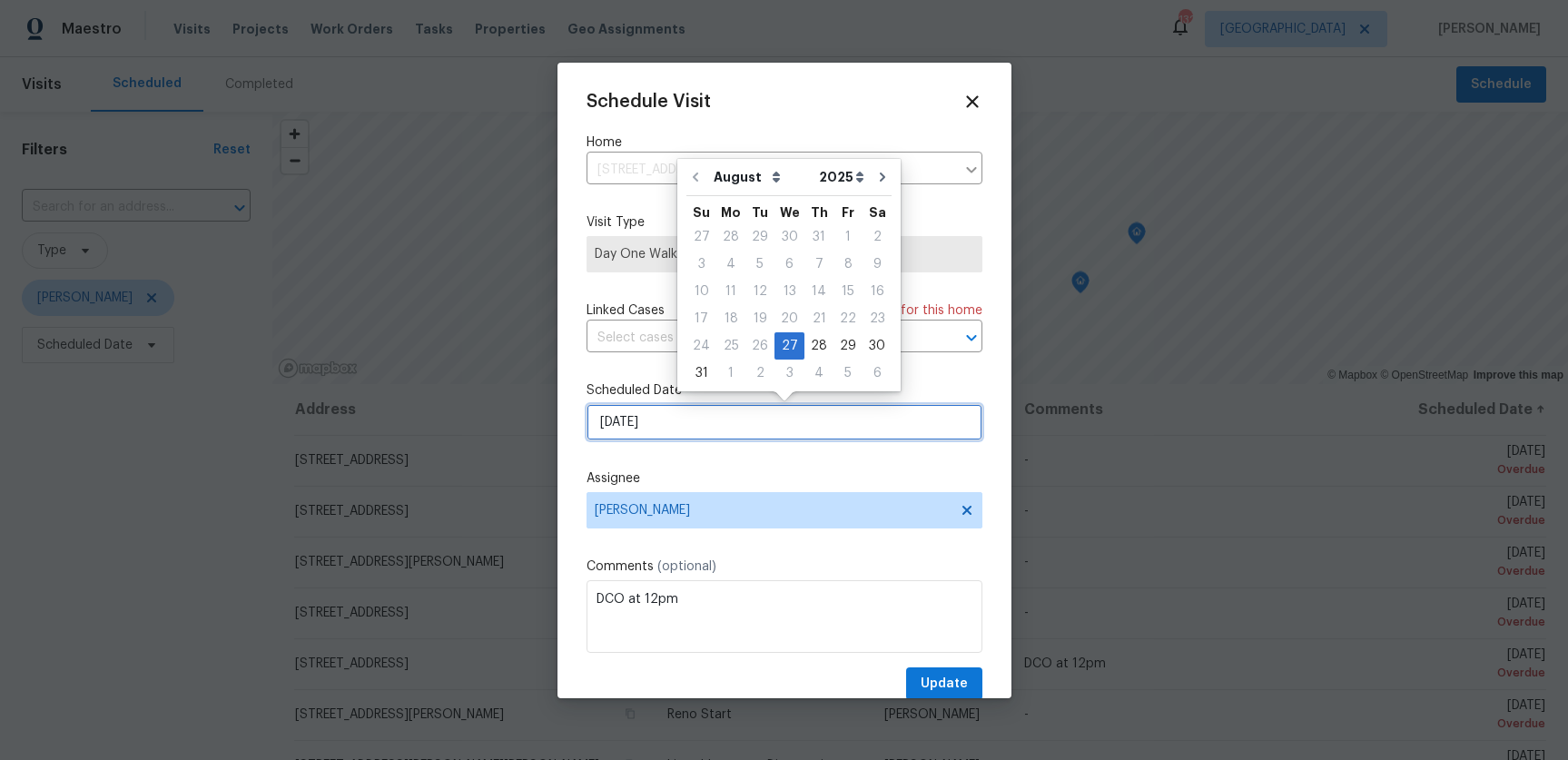
click at [645, 433] on input "[DATE]" at bounding box center [784, 421] width 396 height 36
click at [754, 373] on div "2" at bounding box center [760, 373] width 29 height 25
type input "[DATE]"
select select "8"
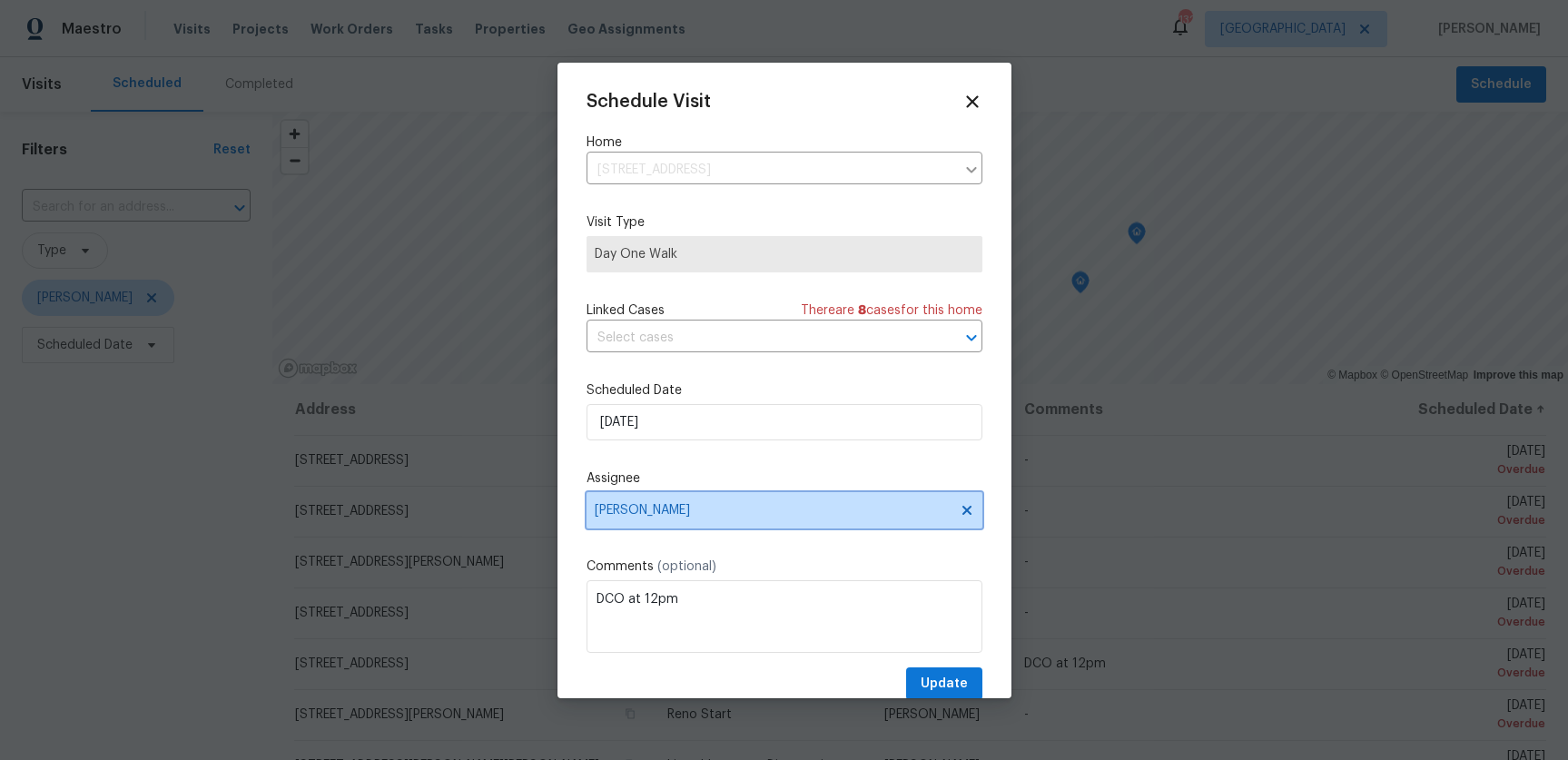
click at [663, 525] on span "[PERSON_NAME]" at bounding box center [784, 509] width 396 height 36
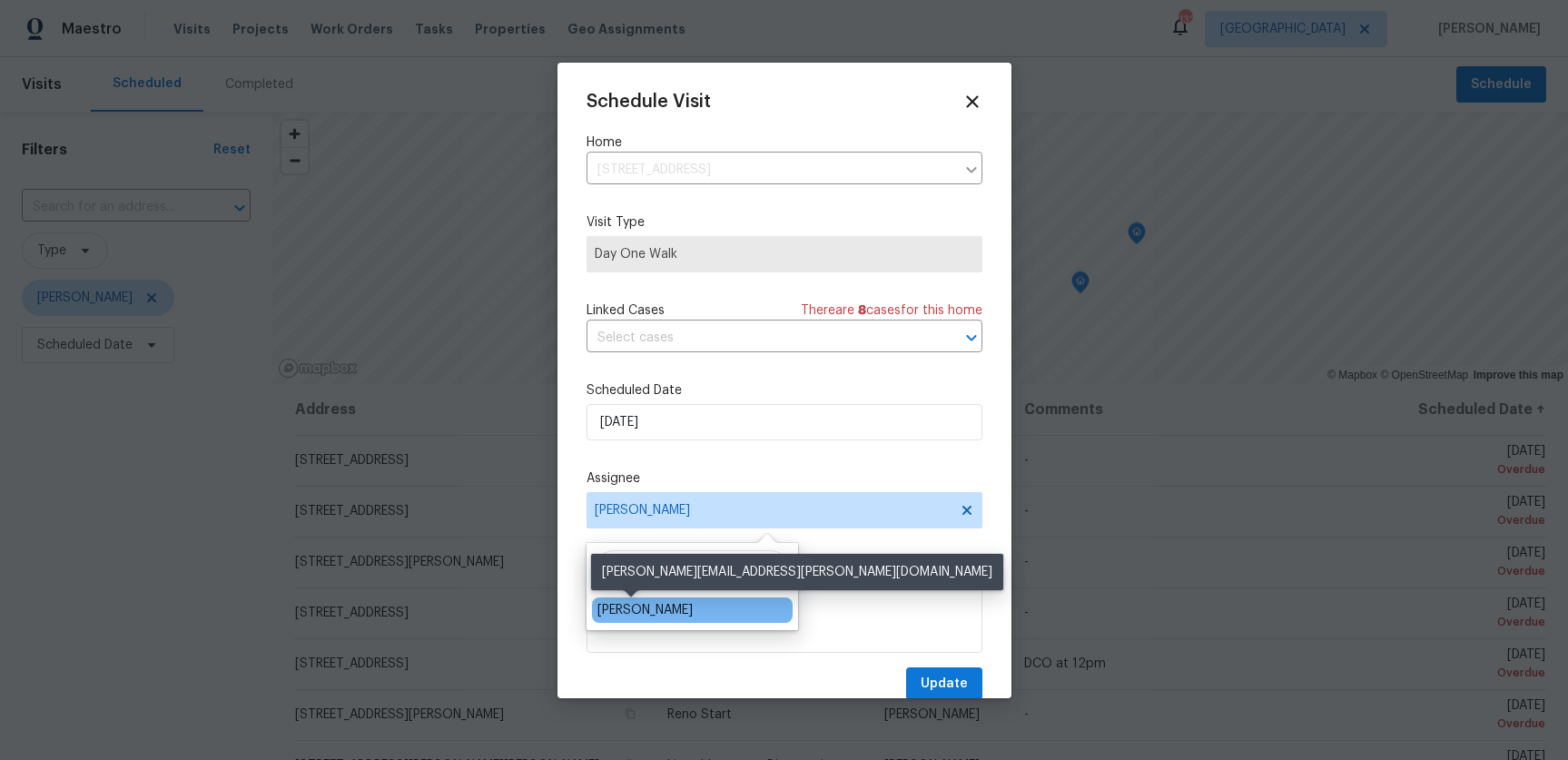
type input "[PERSON_NAME]"
click at [624, 613] on div "[PERSON_NAME]" at bounding box center [645, 610] width 96 height 19
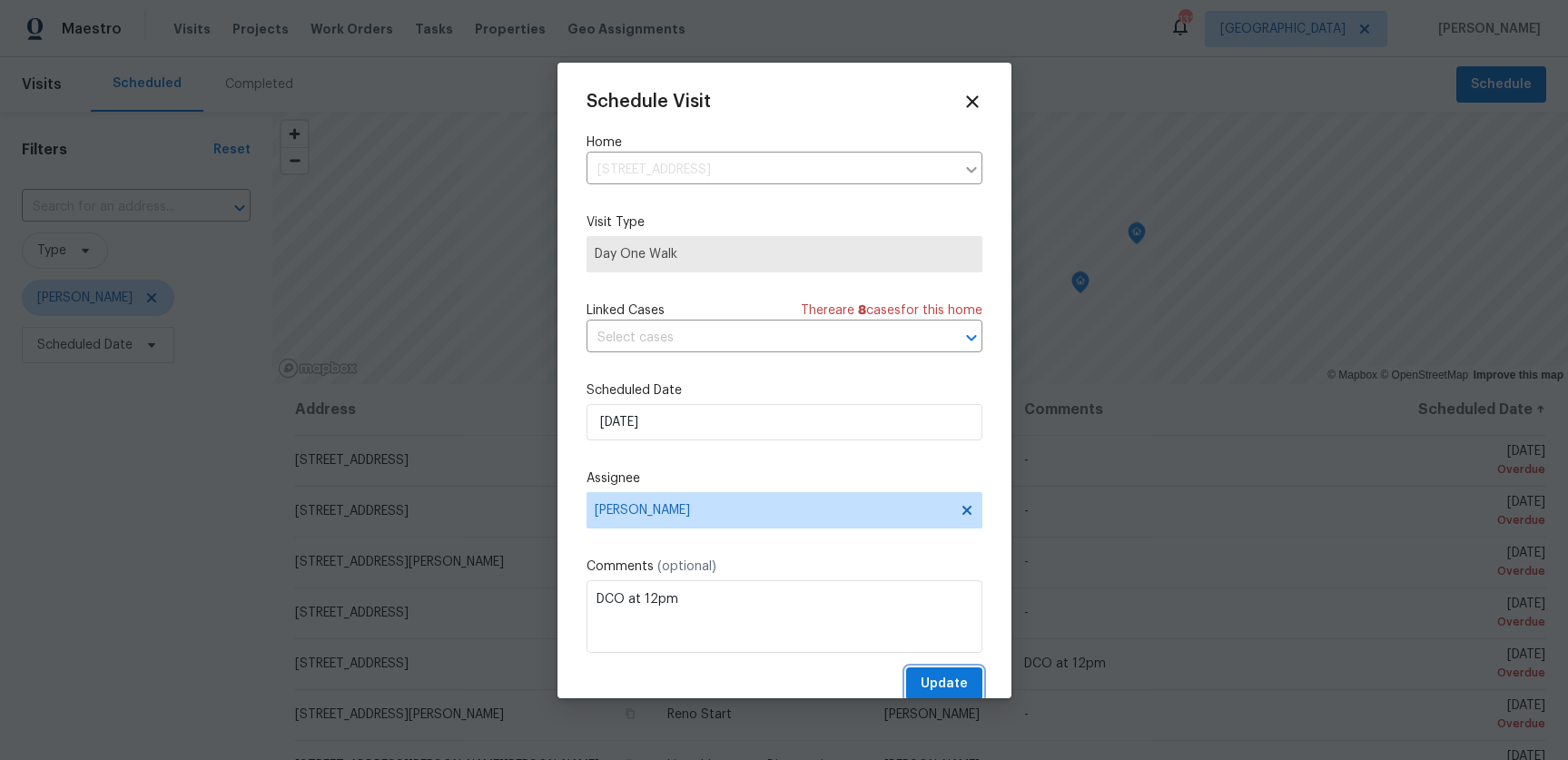
drag, startPoint x: 942, startPoint y: 678, endPoint x: 910, endPoint y: 666, distance: 34.2
click at [942, 677] on span "Update" at bounding box center [945, 683] width 47 height 22
